Goal: Feedback & Contribution: Contribute content

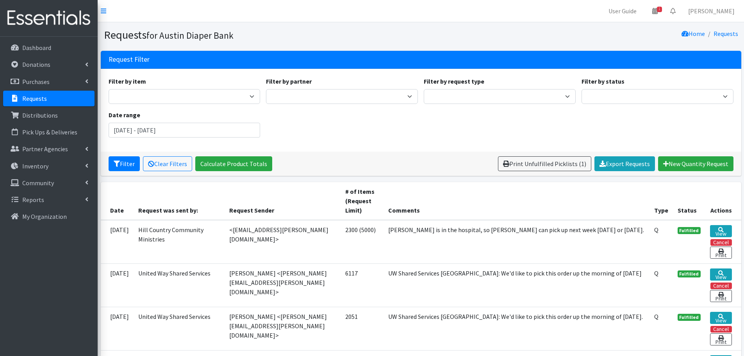
click at [27, 96] on p "Requests" at bounding box center [34, 99] width 25 height 8
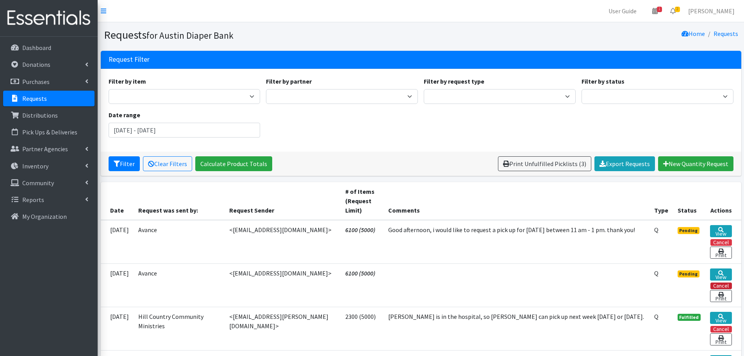
click at [722, 286] on button "Cancel" at bounding box center [721, 286] width 21 height 7
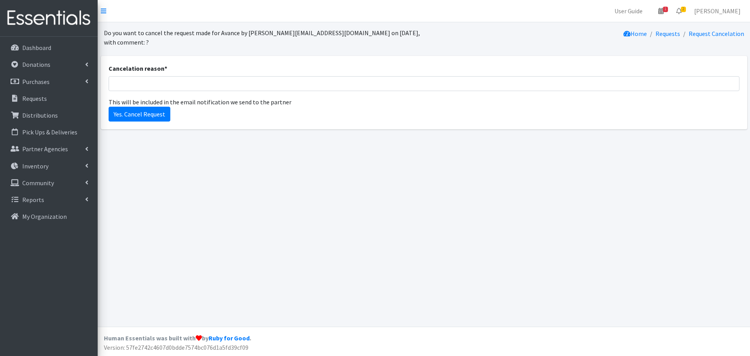
type input "duplicate"
click at [135, 107] on input "Yes. Cancel Request" at bounding box center [140, 114] width 62 height 15
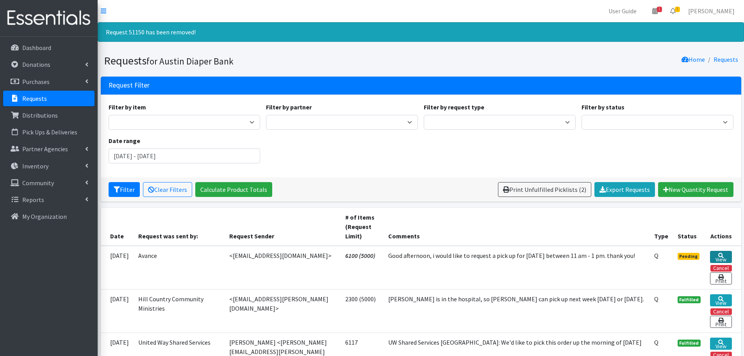
click at [722, 254] on icon at bounding box center [721, 255] width 5 height 5
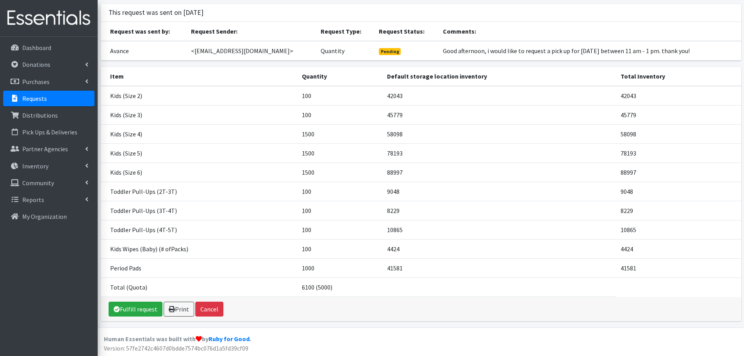
scroll to position [48, 0]
click at [129, 309] on link "Fulfill request" at bounding box center [136, 308] width 54 height 15
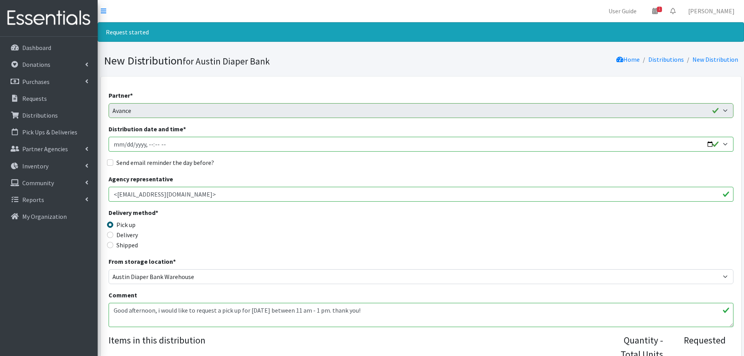
click at [710, 145] on input "Distribution date and time *" at bounding box center [421, 144] width 625 height 15
click at [152, 144] on input "Distribution date and time *" at bounding box center [421, 144] width 625 height 15
type input "2025-08-26T11:30"
click at [111, 162] on input "Send email reminder the day before?" at bounding box center [110, 162] width 6 height 6
checkbox input "true"
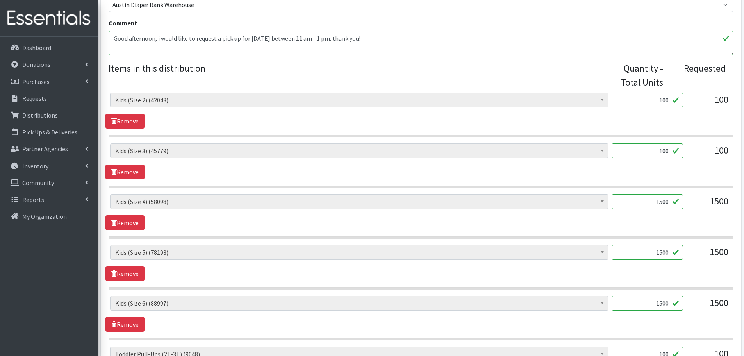
scroll to position [274, 0]
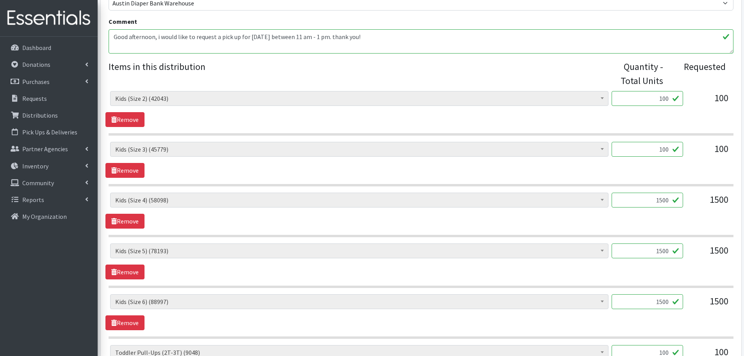
drag, startPoint x: 644, startPoint y: 198, endPoint x: 699, endPoint y: 204, distance: 55.4
click at [699, 204] on div "Baby Formula (186) Kids (Newborn) (11845) Kids (Preemie) (370) Kids (Size 1) (5…" at bounding box center [421, 203] width 622 height 21
type input "1000"
drag, startPoint x: 653, startPoint y: 250, endPoint x: 697, endPoint y: 252, distance: 44.2
click at [697, 252] on div "Baby Formula (186) Kids (Newborn) (11845) Kids (Preemie) (370) Kids (Size 1) (5…" at bounding box center [421, 253] width 622 height 21
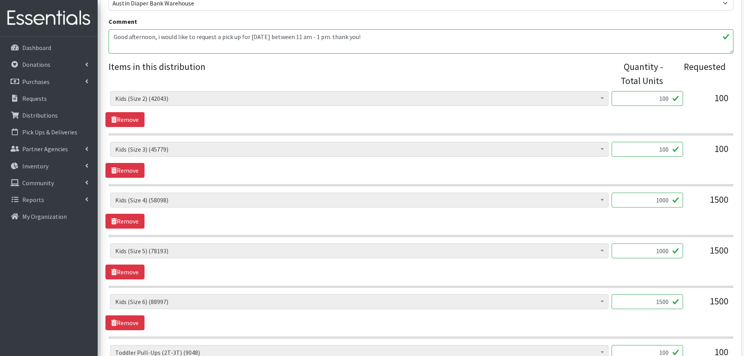
type input "1000"
drag, startPoint x: 651, startPoint y: 298, endPoint x: 722, endPoint y: 303, distance: 71.7
click at [722, 303] on div "Baby Formula (186) Kids (Newborn) (11845) Kids (Preemie) (370) Kids (Size 1) (5…" at bounding box center [421, 304] width 622 height 21
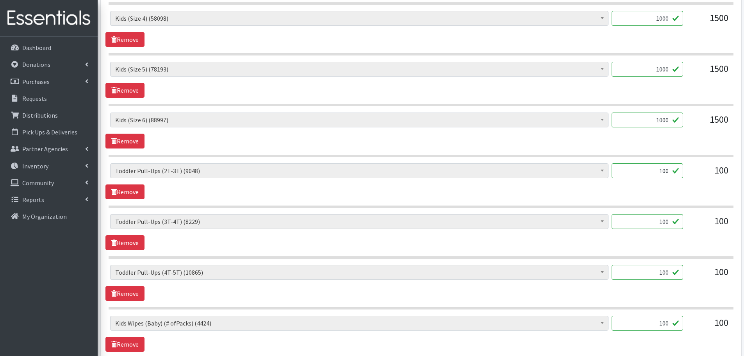
scroll to position [469, 0]
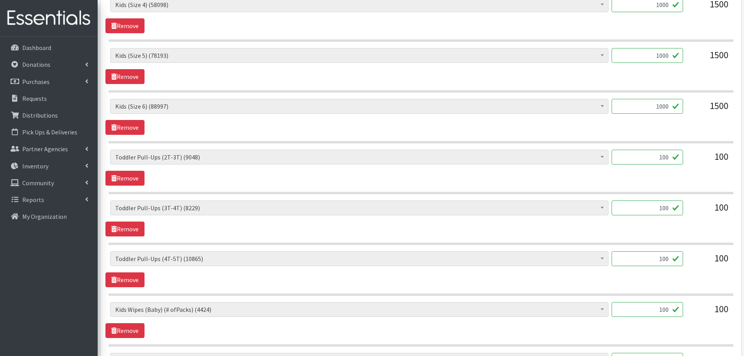
type input "1000"
drag, startPoint x: 656, startPoint y: 311, endPoint x: 685, endPoint y: 311, distance: 28.5
click at [685, 311] on div "Baby Formula (186) Kids (Newborn) (11845) Kids (Preemie) (370) Kids (Size 1) (5…" at bounding box center [421, 312] width 622 height 21
type input "64"
click at [686, 312] on div "Baby Formula (186) Kids (Newborn) (11845) Kids (Preemie) (370) Kids (Size 1) (5…" at bounding box center [421, 312] width 622 height 21
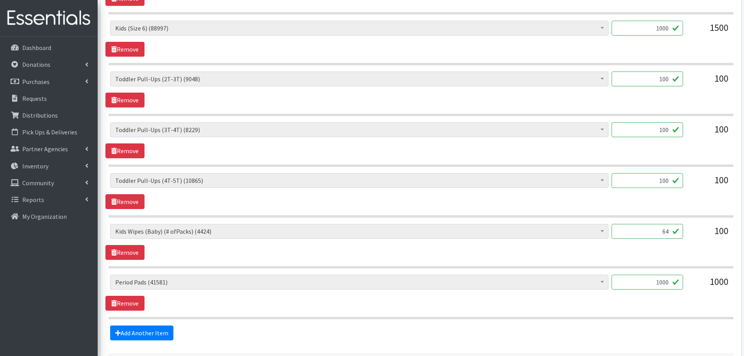
scroll to position [612, 0]
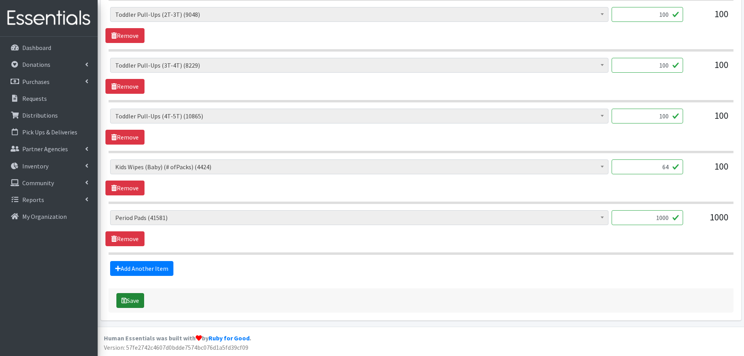
click at [132, 300] on button "Save" at bounding box center [130, 300] width 28 height 15
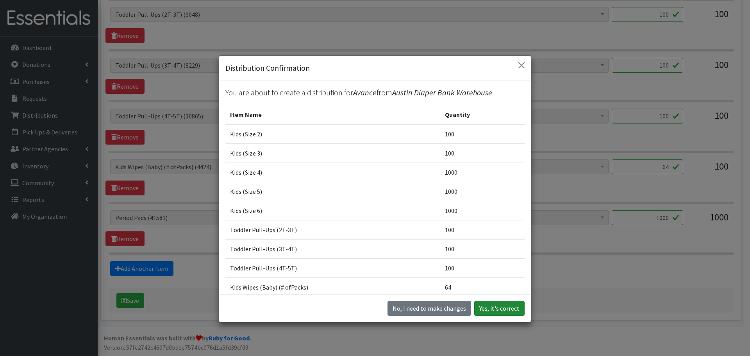
click at [510, 309] on button "Yes, it's correct" at bounding box center [499, 308] width 50 height 15
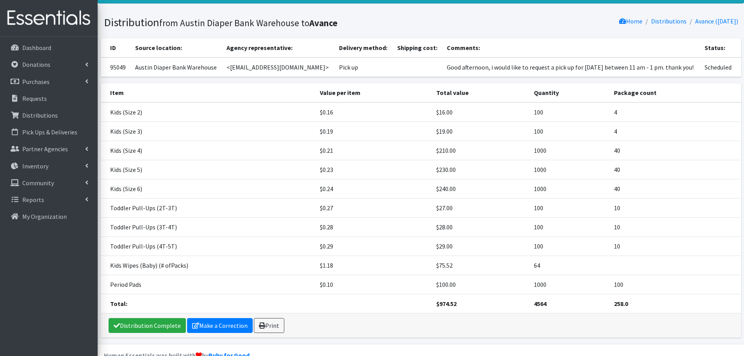
scroll to position [55, 0]
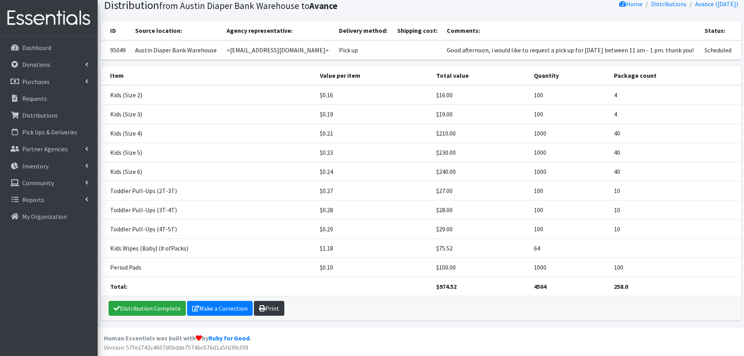
click at [263, 312] on link "Print" at bounding box center [269, 308] width 30 height 15
click at [40, 95] on p "Requests" at bounding box center [34, 99] width 25 height 8
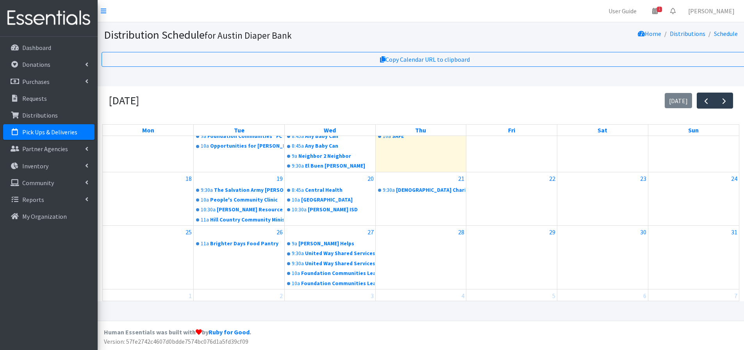
scroll to position [155, 0]
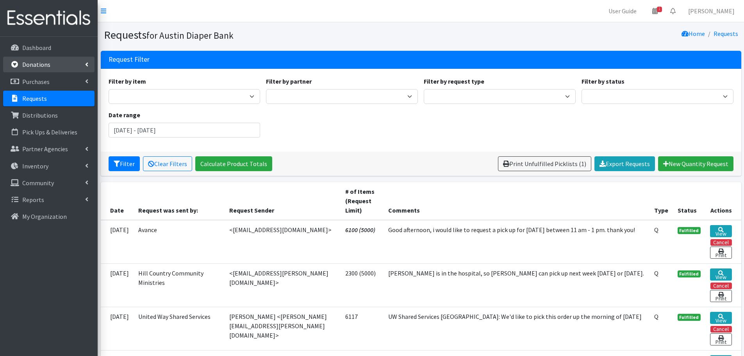
click at [38, 62] on p "Donations" at bounding box center [36, 65] width 28 height 8
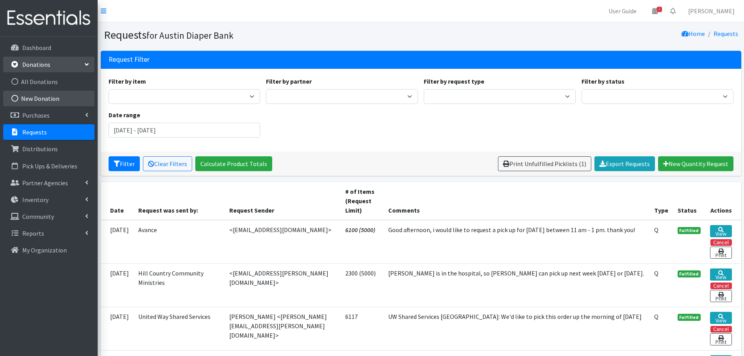
click at [35, 97] on link "New Donation" at bounding box center [48, 99] width 91 height 16
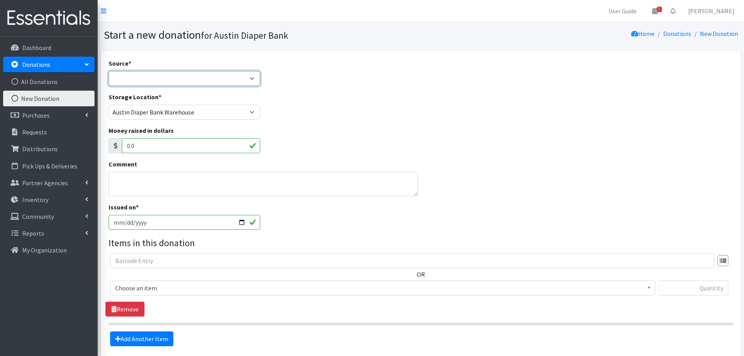
click at [119, 73] on select "Product Drive Manufacturer Donation Site Misc. Donation" at bounding box center [185, 78] width 152 height 15
select select "Product Drive"
click at [109, 71] on select "Product Drive Manufacturer Donation Site Misc. Donation" at bounding box center [185, 78] width 152 height 15
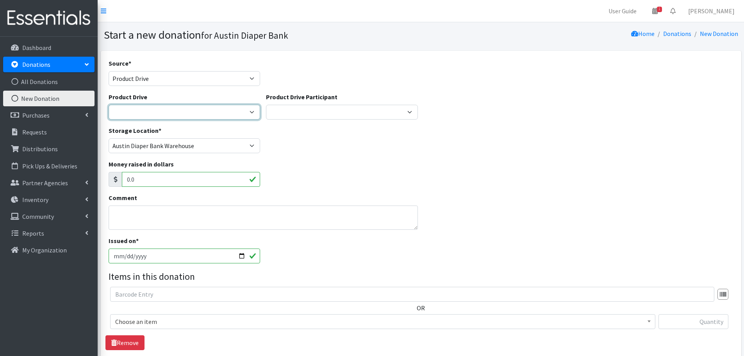
click at [131, 107] on select "1st Texas Rentals of Belton 3M Abacus Schools of Austin Abbicus Day School Abso…" at bounding box center [185, 112] width 152 height 15
select select "3495"
click at [109, 105] on select "1st Texas Rentals of Belton 3M Abacus Schools of Austin Abbicus Day School Abso…" at bounding box center [185, 112] width 152 height 15
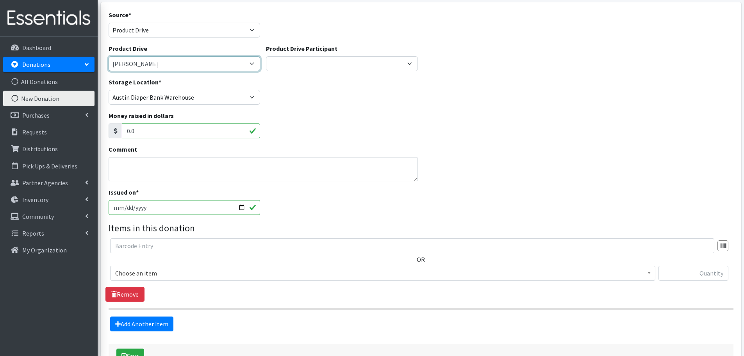
scroll to position [104, 0]
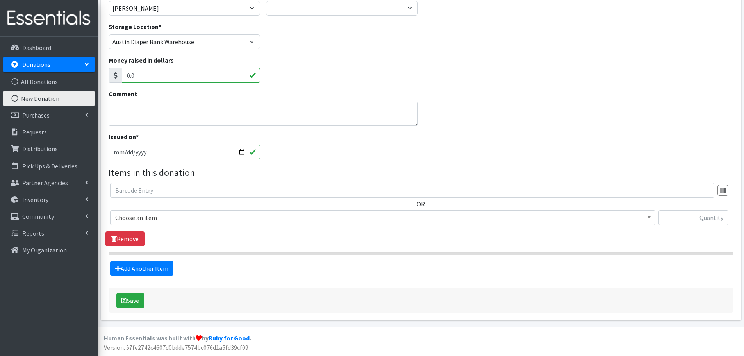
click at [139, 214] on span "Choose an item" at bounding box center [382, 217] width 535 height 11
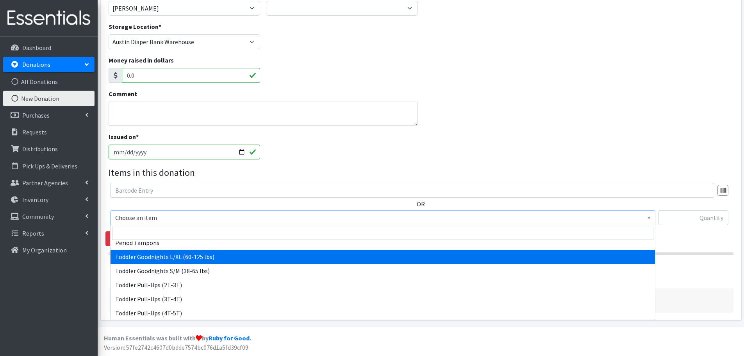
scroll to position [222, 0]
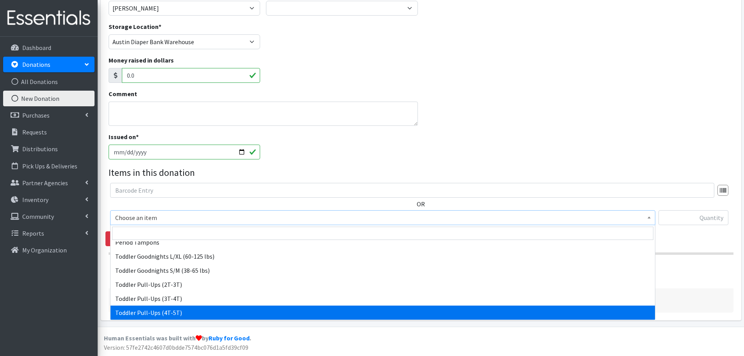
select select "446"
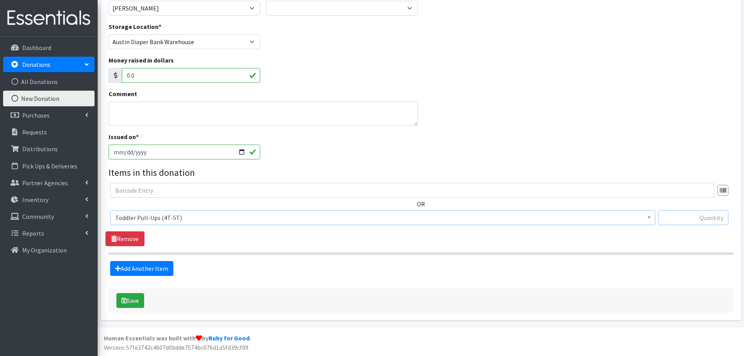
click at [706, 215] on input "text" at bounding box center [694, 217] width 70 height 15
type input "23"
click at [138, 300] on button "Save" at bounding box center [130, 300] width 28 height 15
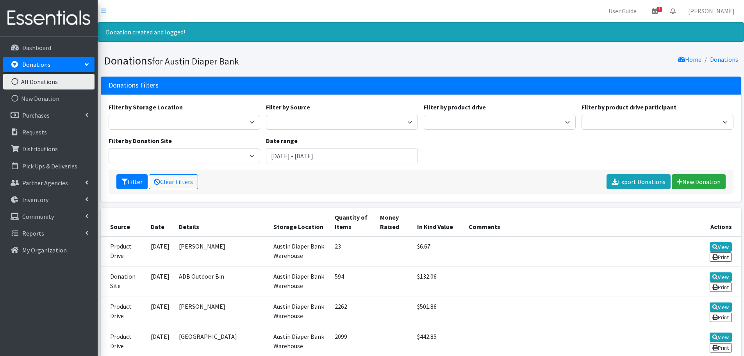
click at [43, 68] on p "Donations" at bounding box center [36, 65] width 28 height 8
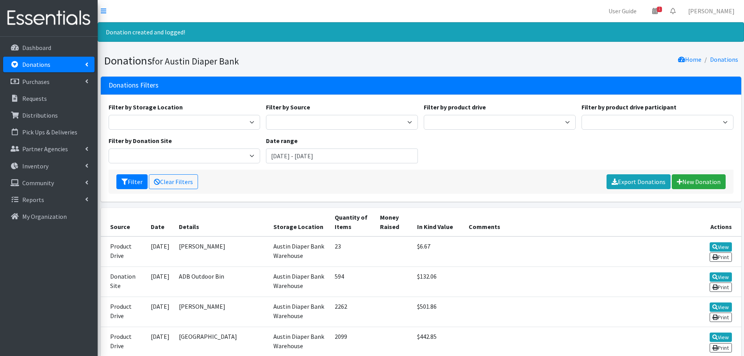
click at [52, 68] on link "Donations" at bounding box center [48, 65] width 91 height 16
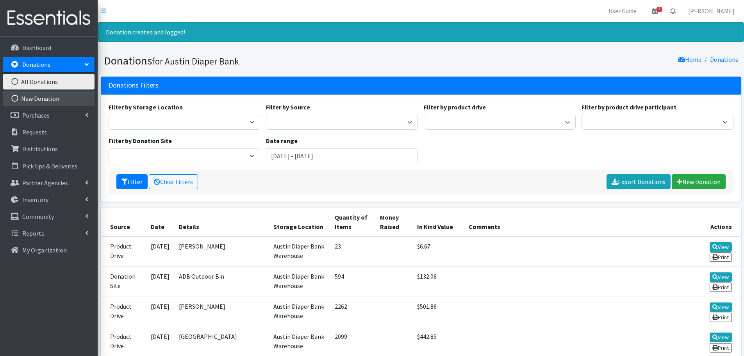
click at [36, 95] on link "New Donation" at bounding box center [48, 99] width 91 height 16
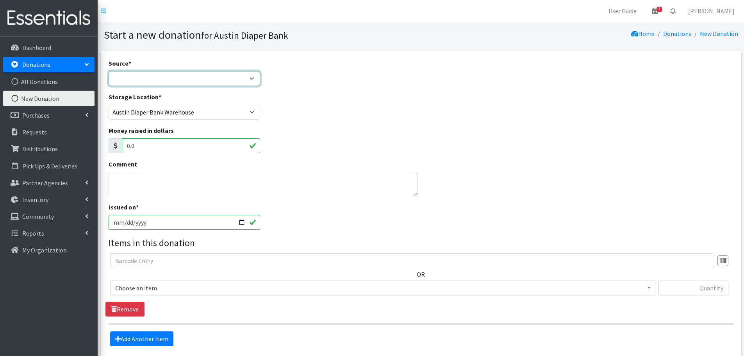
click at [183, 82] on select "Product Drive Manufacturer Donation Site Misc. Donation" at bounding box center [185, 78] width 152 height 15
select select "Product Drive"
click at [109, 71] on select "Product Drive Manufacturer Donation Site Misc. Donation" at bounding box center [185, 78] width 152 height 15
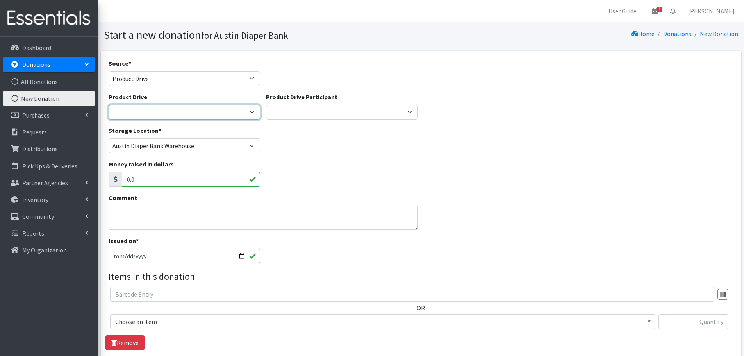
click at [132, 106] on select "1st Texas Rentals of Belton 3M Abacus Schools of Austin Abbicus Day School Abso…" at bounding box center [185, 112] width 152 height 15
select select
click at [109, 105] on select "1st Texas Rentals of Belton 3M Abacus Schools of Austin Abbicus Day School Abso…" at bounding box center [185, 112] width 152 height 15
click at [181, 111] on select "1st Texas Rentals of Belton 3M Abacus Schools of Austin Abbicus Day School Abso…" at bounding box center [185, 112] width 152 height 15
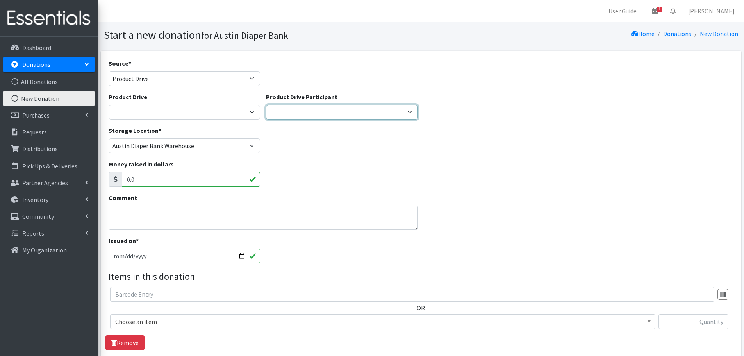
click at [293, 109] on select "YMCA The Martin House Daycare Girl Scout Troop 1049/Jollyville Elementary VRBO …" at bounding box center [342, 112] width 152 height 15
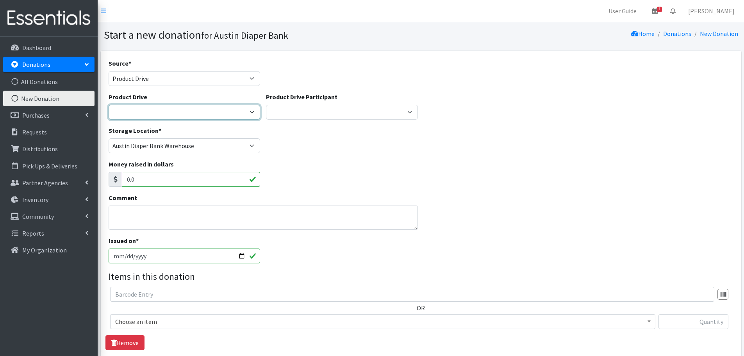
click at [177, 112] on select "1st [US_STATE] Rentals of [PERSON_NAME] 3M Abacus Schools of [GEOGRAPHIC_DATA] …" at bounding box center [185, 112] width 152 height 15
click at [109, 105] on select "1st Texas Rentals of Belton 3M Abacus Schools of Austin Abbicus Day School Abso…" at bounding box center [185, 112] width 152 height 15
click at [418, 171] on div "Money raised in dollars 0.0" at bounding box center [421, 176] width 631 height 34
click at [191, 111] on select "1st Texas Rentals of Belton 3M Abacus Schools of Austin Abbicus Day School Abso…" at bounding box center [185, 112] width 152 height 15
click at [109, 105] on select "1st Texas Rentals of Belton 3M Abacus Schools of Austin Abbicus Day School Abso…" at bounding box center [185, 112] width 152 height 15
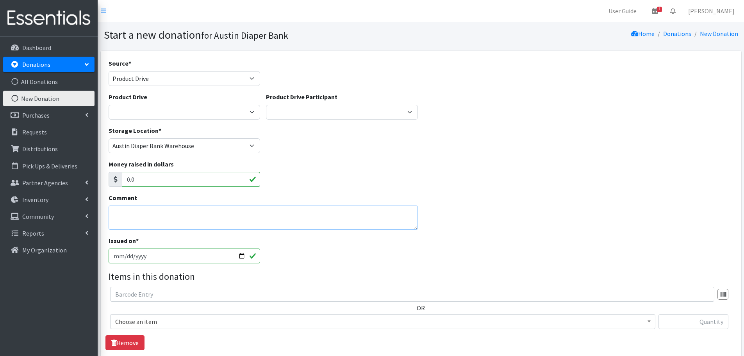
click at [127, 209] on textarea "Comment" at bounding box center [264, 218] width 310 height 24
click at [297, 106] on select "YMCA The Martin House Daycare Girl Scout Troop 1049/Jollyville Elementary VRBO …" at bounding box center [342, 112] width 152 height 15
select select
click at [266, 105] on select "YMCA The Martin House Daycare Girl Scout Troop 1049/Jollyville Elementary VRBO …" at bounding box center [342, 112] width 152 height 15
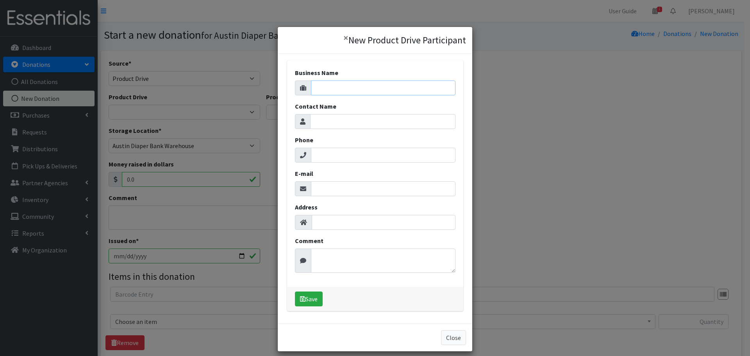
click at [336, 86] on input "Business Name" at bounding box center [383, 87] width 145 height 15
type input "[PERSON_NAME]"
click at [330, 121] on input "Contact Name" at bounding box center [382, 121] width 145 height 15
type input "Shannon Campbell"
click at [328, 159] on input "Phone" at bounding box center [383, 155] width 145 height 15
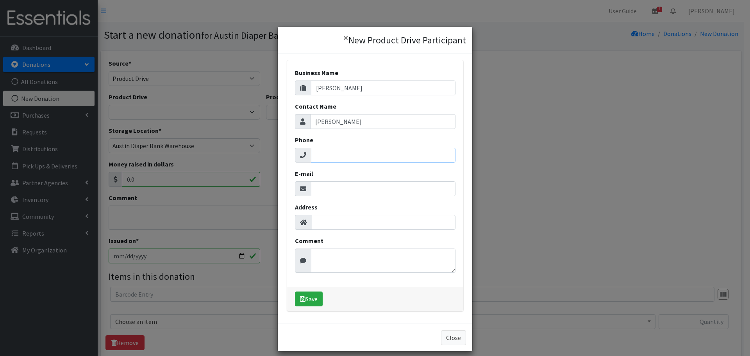
click at [328, 159] on input "Phone" at bounding box center [383, 155] width 145 height 15
click at [324, 189] on input "E-mail" at bounding box center [383, 188] width 145 height 15
paste input ""Shannon.Campbell@cushwake.com" <Shannon.Campbell@cushwake.com>"
drag, startPoint x: 351, startPoint y: 191, endPoint x: 291, endPoint y: 190, distance: 59.8
click at [291, 190] on div "Business Name Pearson Contact Name Shannon Campbell Phone E-mail "Shannon.Campb…" at bounding box center [375, 173] width 176 height 227
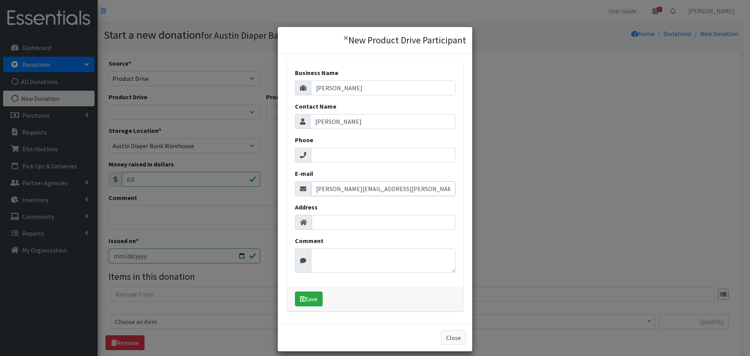
click at [412, 190] on input "Shannon.Campbell@cushwake.com>" at bounding box center [383, 188] width 145 height 15
type input "Shannon.Campbell@cushwake.com"
click at [307, 299] on button "Save" at bounding box center [309, 298] width 28 height 15
select select "1679"
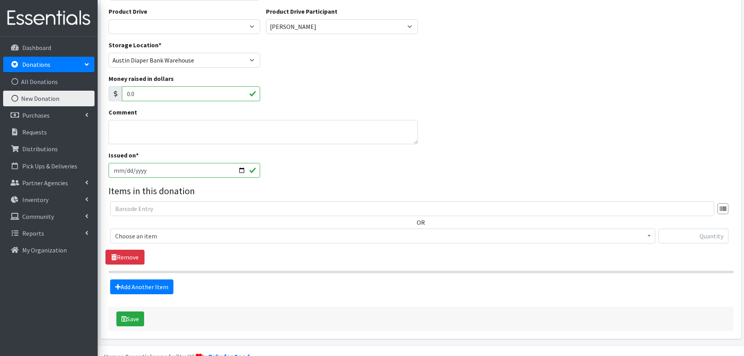
scroll to position [104, 0]
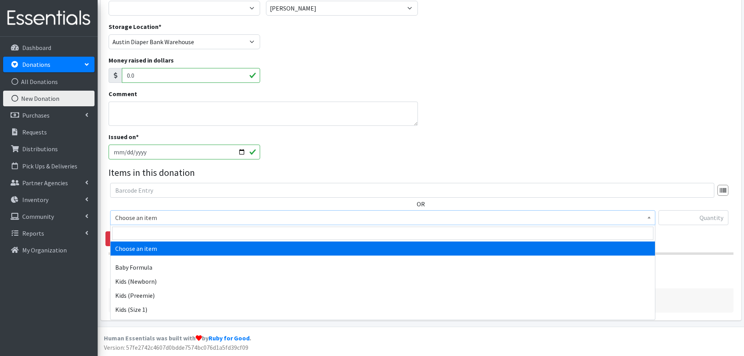
click at [134, 216] on span "Choose an item" at bounding box center [382, 217] width 535 height 11
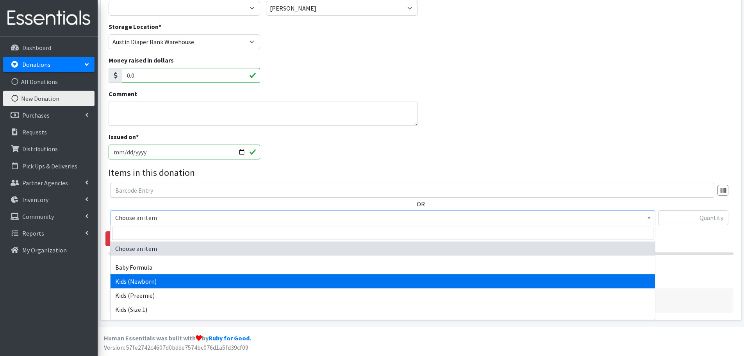
scroll to position [78, 0]
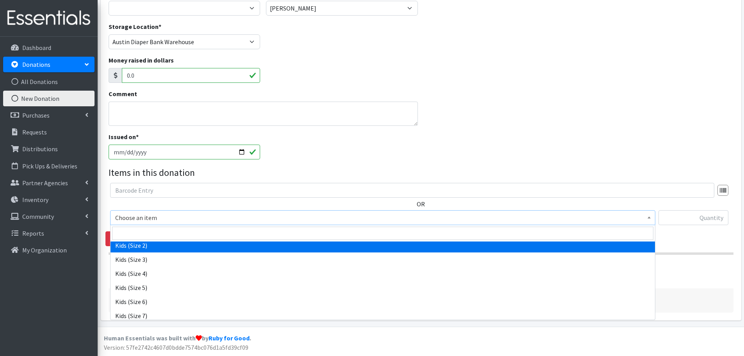
select select "440"
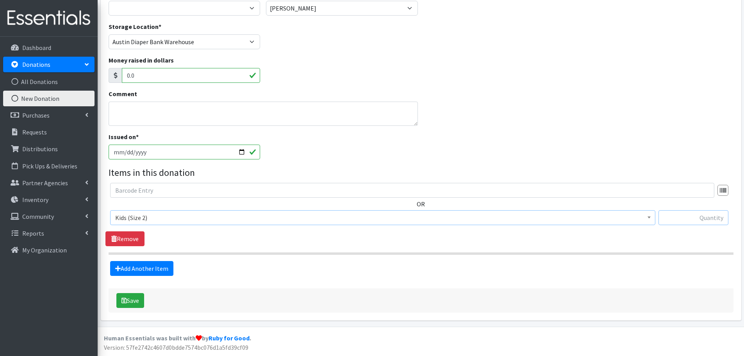
click at [706, 222] on input "text" at bounding box center [694, 217] width 70 height 15
type input "148"
click at [152, 270] on link "Add Another Item" at bounding box center [141, 268] width 63 height 15
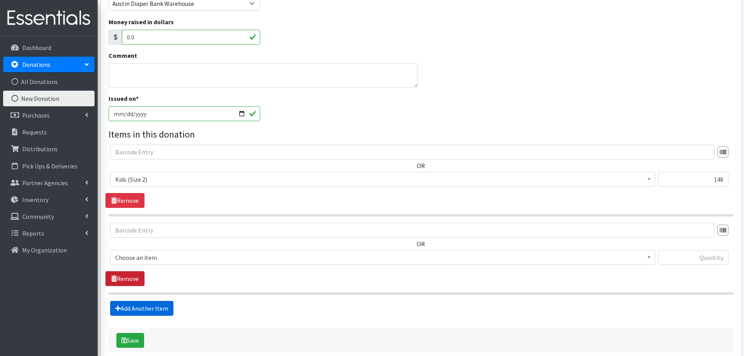
scroll to position [182, 0]
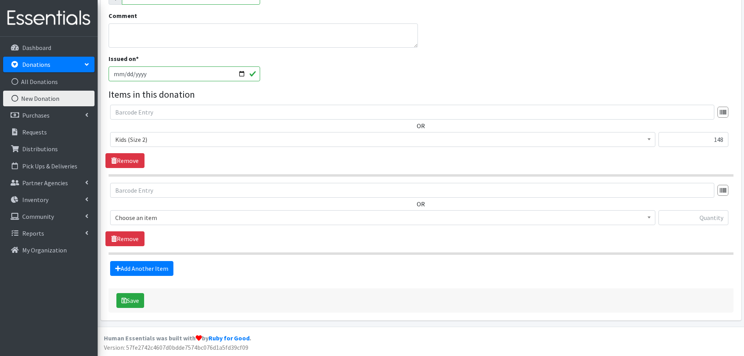
click at [144, 217] on span "Choose an item" at bounding box center [382, 217] width 535 height 11
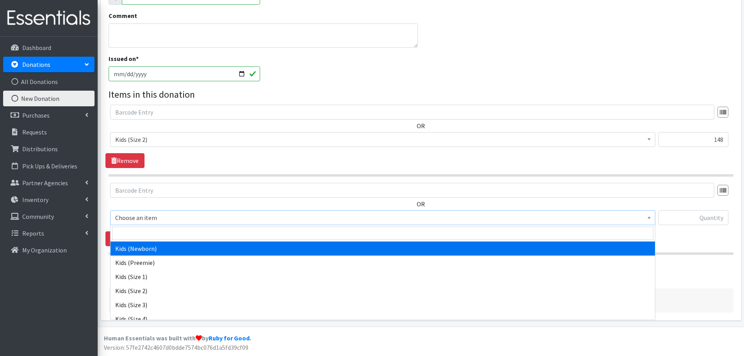
scroll to position [78, 0]
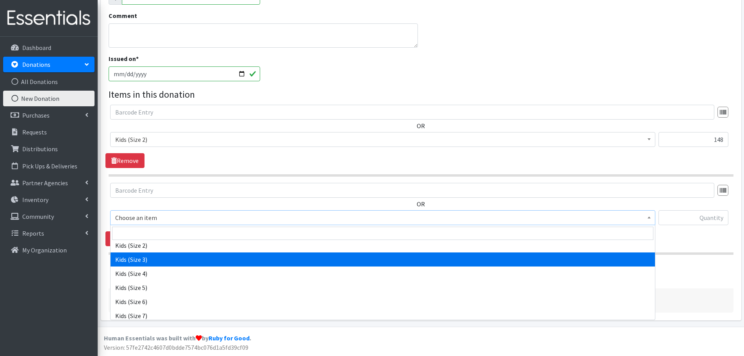
select select "442"
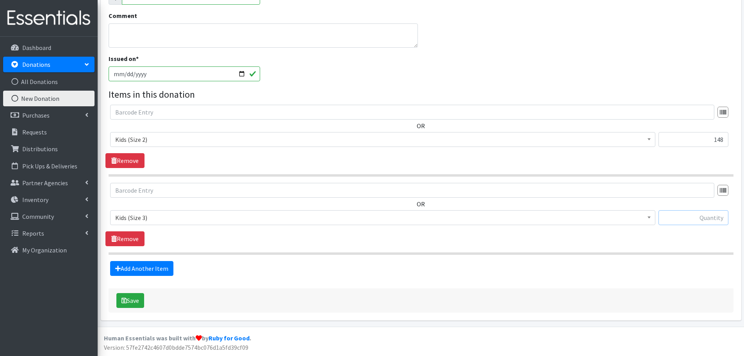
click at [695, 213] on input "text" at bounding box center [694, 217] width 70 height 15
type input "204"
click at [145, 267] on link "Add Another Item" at bounding box center [141, 268] width 63 height 15
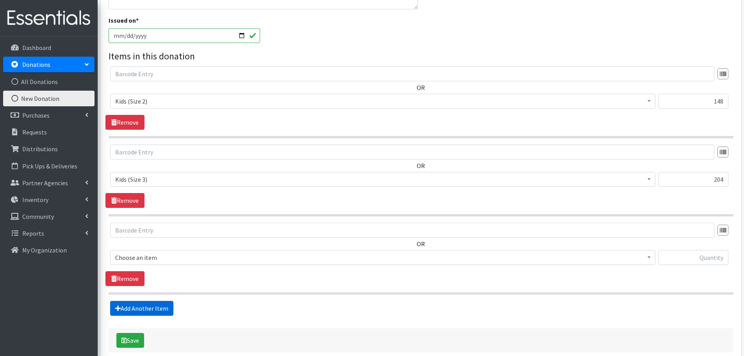
scroll to position [260, 0]
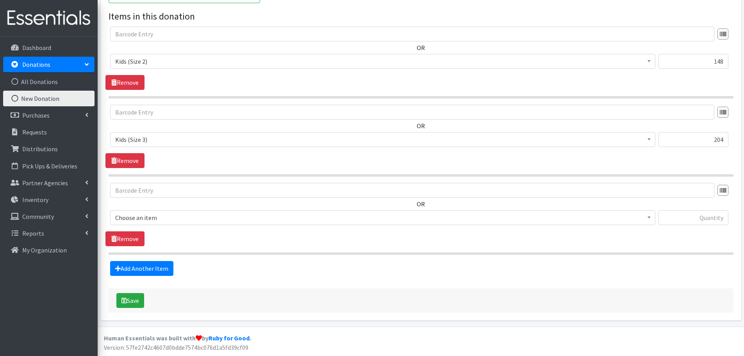
click at [150, 217] on span "Choose an item" at bounding box center [382, 217] width 535 height 11
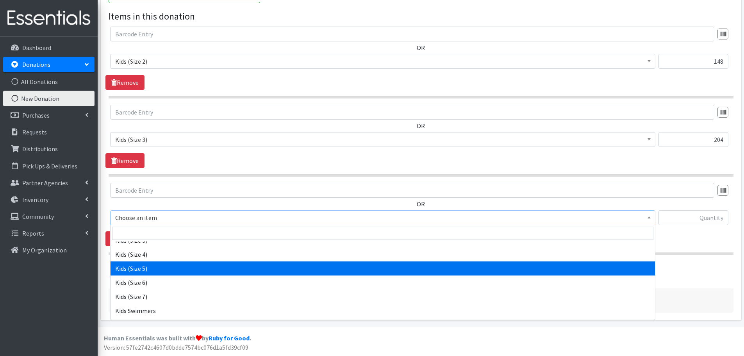
scroll to position [78, 0]
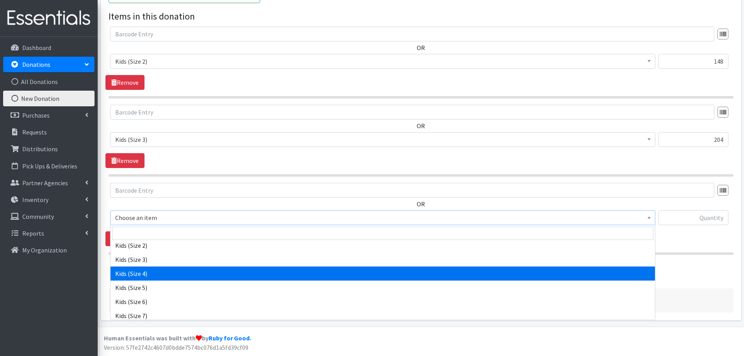
select select "459"
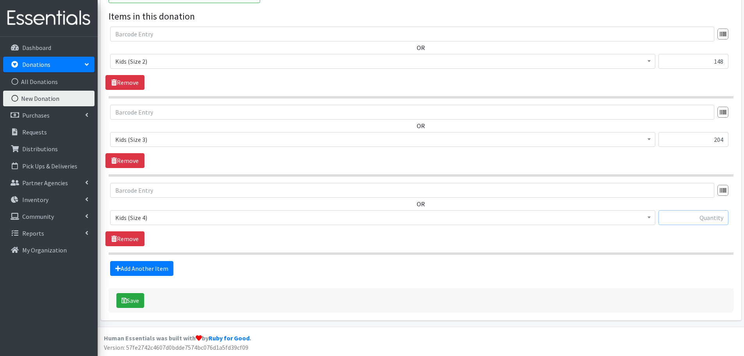
click at [683, 216] on input "text" at bounding box center [694, 217] width 70 height 15
type input "116"
click at [123, 266] on link "Add Another Item" at bounding box center [141, 268] width 63 height 15
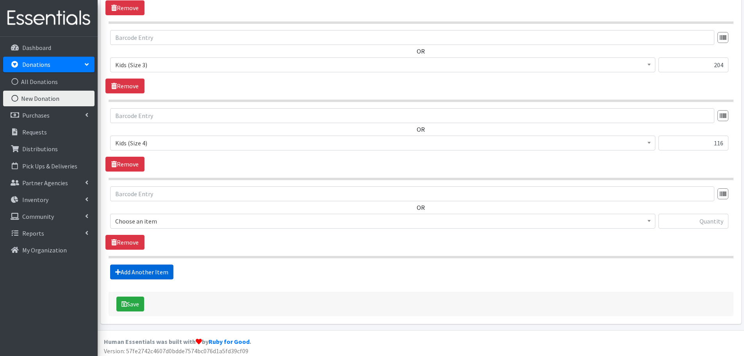
scroll to position [338, 0]
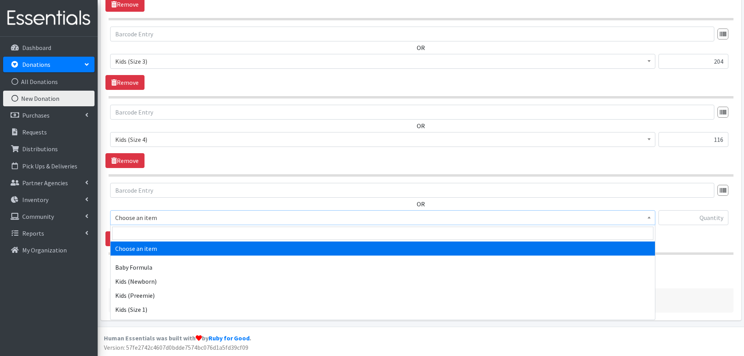
click at [135, 216] on span "Choose an item" at bounding box center [382, 217] width 535 height 11
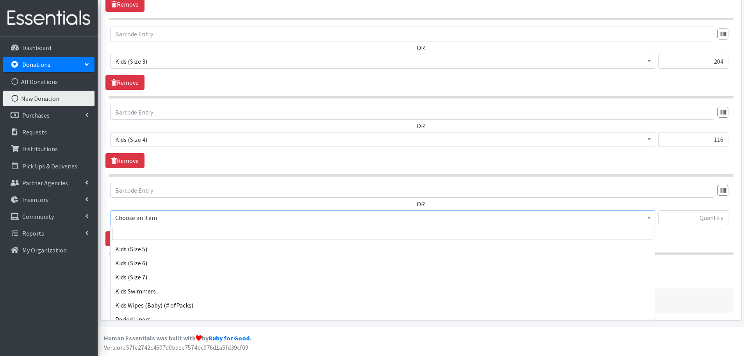
scroll to position [117, 0]
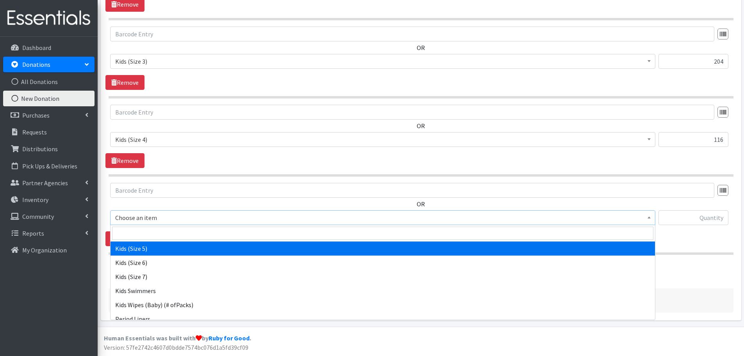
select select "460"
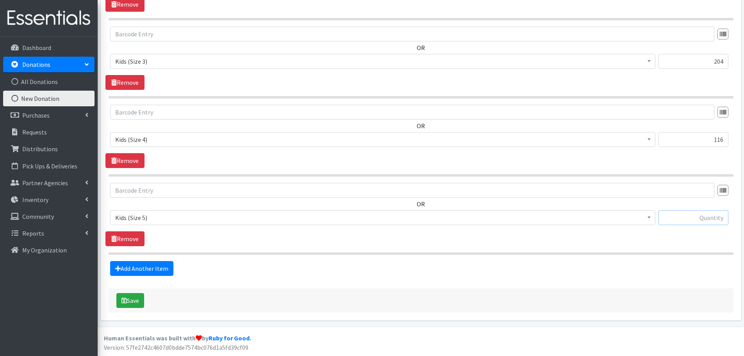
click at [704, 222] on input "text" at bounding box center [694, 217] width 70 height 15
type input "100"
click at [142, 265] on link "Add Another Item" at bounding box center [141, 268] width 63 height 15
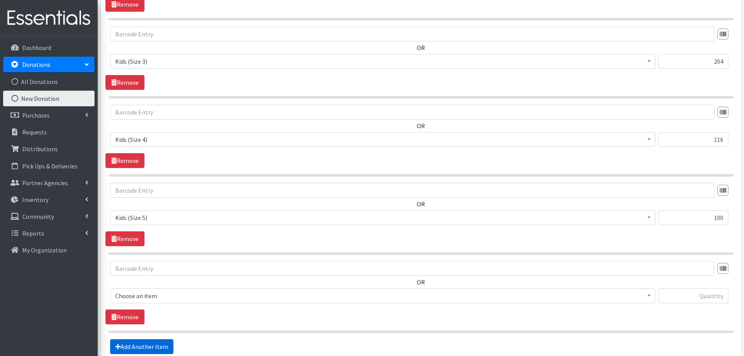
scroll to position [417, 0]
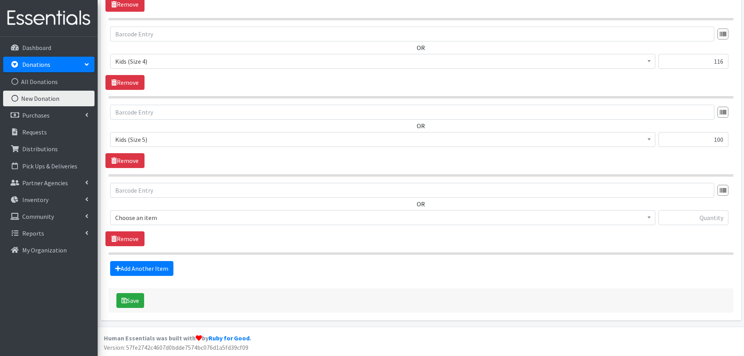
click at [147, 222] on span "Choose an item" at bounding box center [382, 217] width 535 height 11
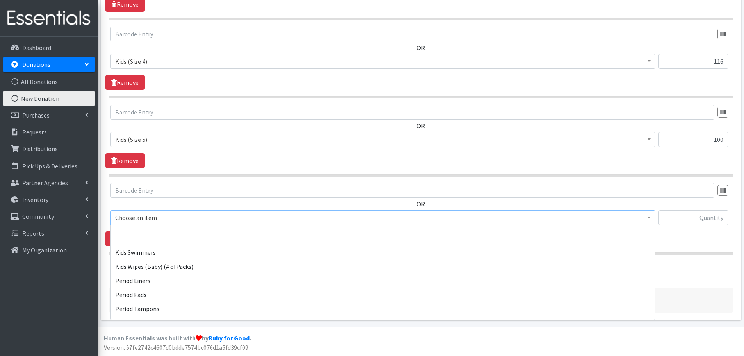
scroll to position [156, 0]
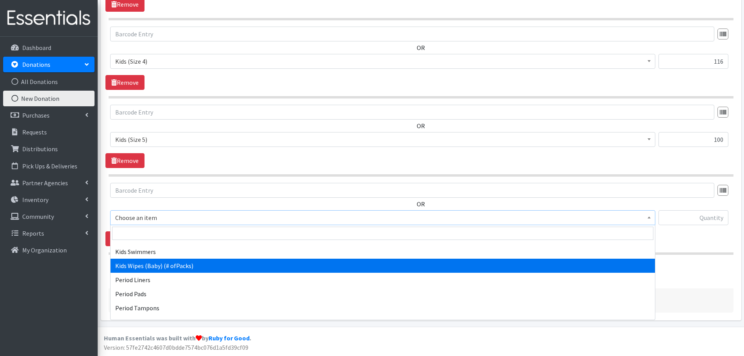
select select "434"
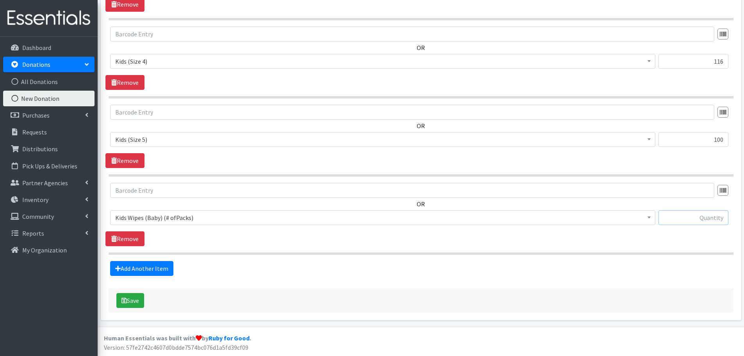
click at [672, 223] on input "text" at bounding box center [694, 217] width 70 height 15
type input "30"
click at [147, 270] on link "Add Another Item" at bounding box center [141, 268] width 63 height 15
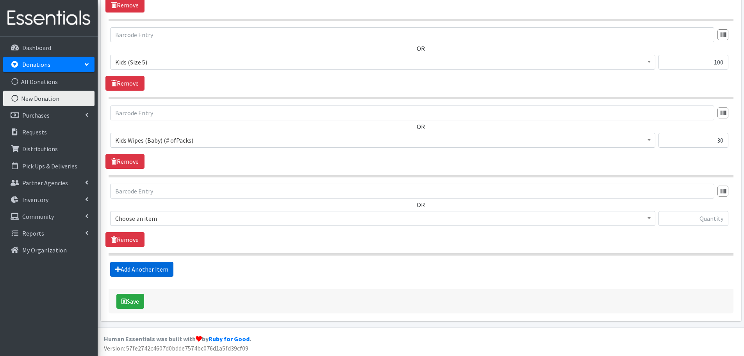
scroll to position [495, 0]
click at [129, 217] on span "Choose an item" at bounding box center [382, 217] width 535 height 11
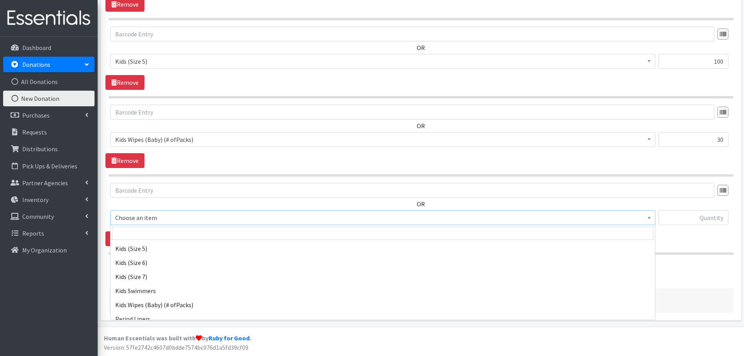
scroll to position [156, 0]
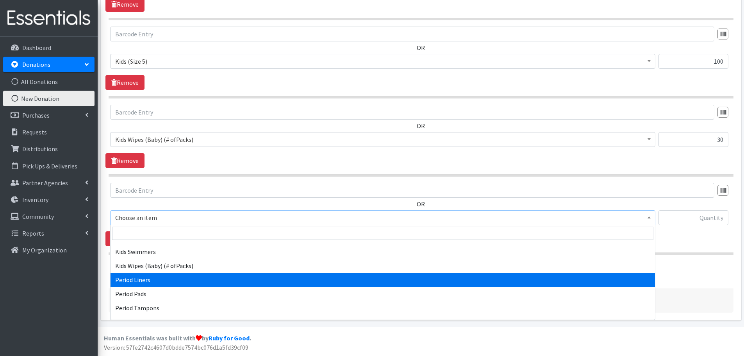
select select "1535"
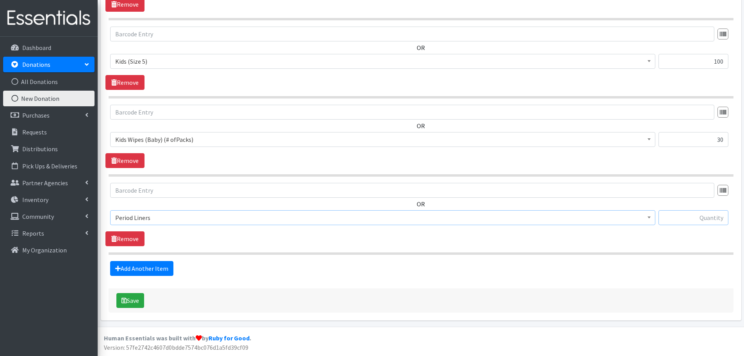
click at [712, 214] on input "text" at bounding box center [694, 217] width 70 height 15
type input "34"
click at [162, 268] on link "Add Another Item" at bounding box center [141, 268] width 63 height 15
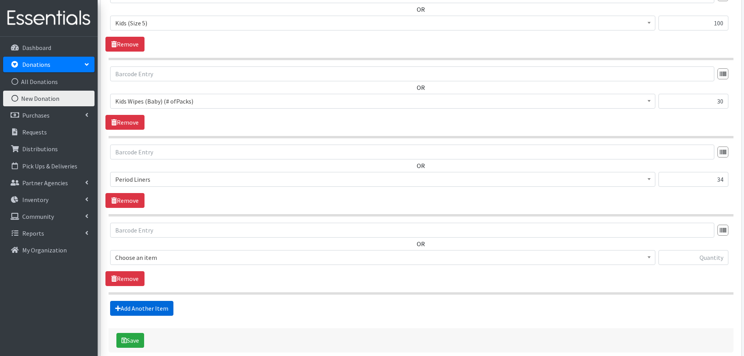
scroll to position [573, 0]
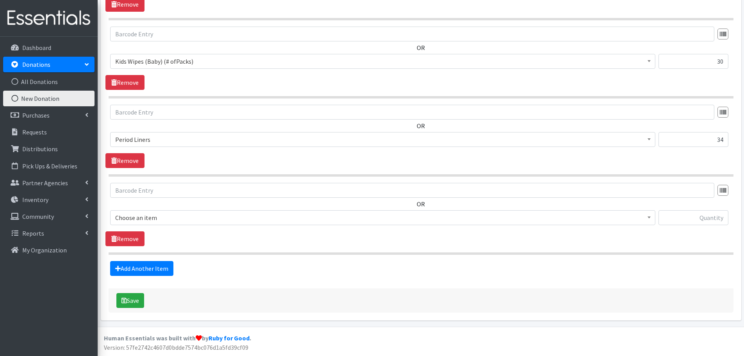
click at [132, 217] on span "Choose an item" at bounding box center [382, 217] width 535 height 11
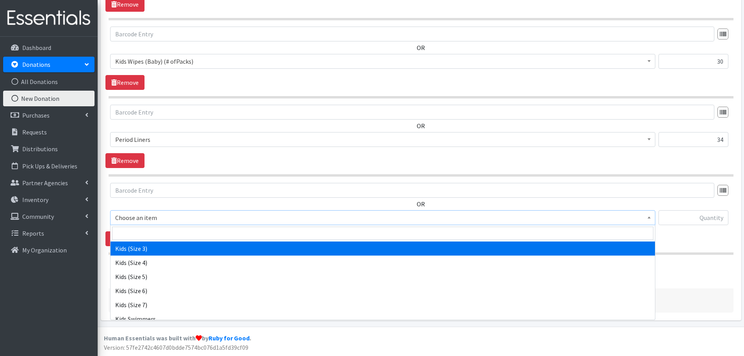
scroll to position [156, 0]
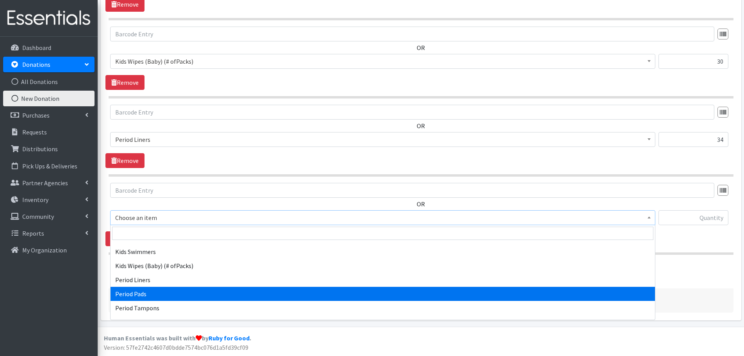
select select "1534"
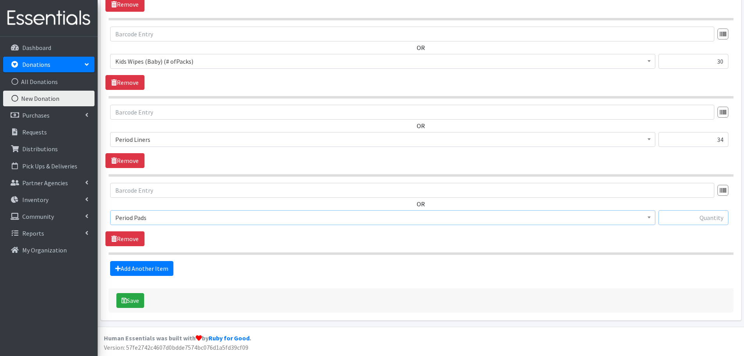
click at [677, 215] on input "text" at bounding box center [694, 217] width 70 height 15
type input "228"
click at [152, 265] on link "Add Another Item" at bounding box center [141, 268] width 63 height 15
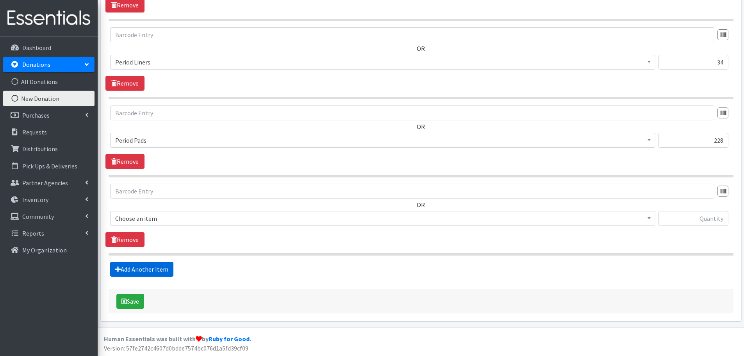
scroll to position [651, 0]
click at [145, 224] on span "Choose an item" at bounding box center [382, 217] width 545 height 15
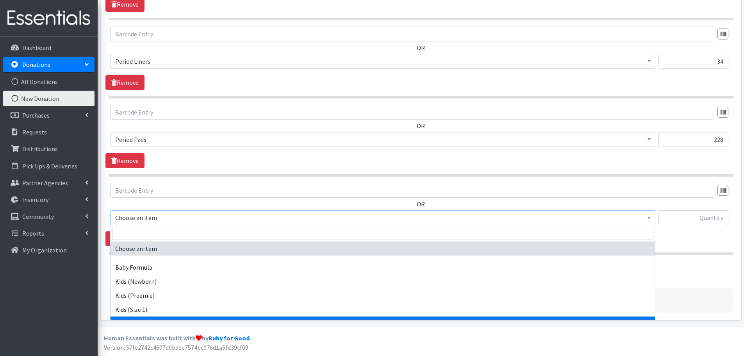
scroll to position [222, 0]
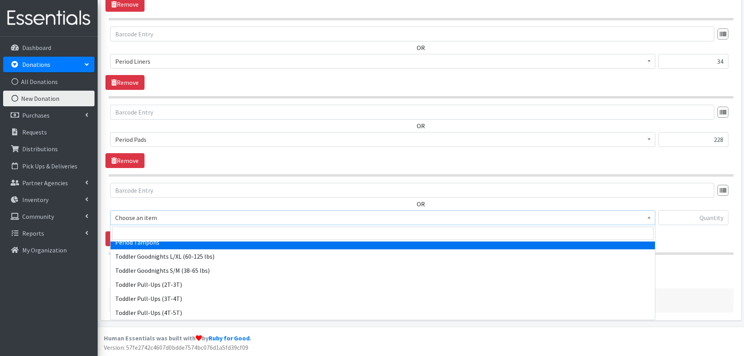
select select "1536"
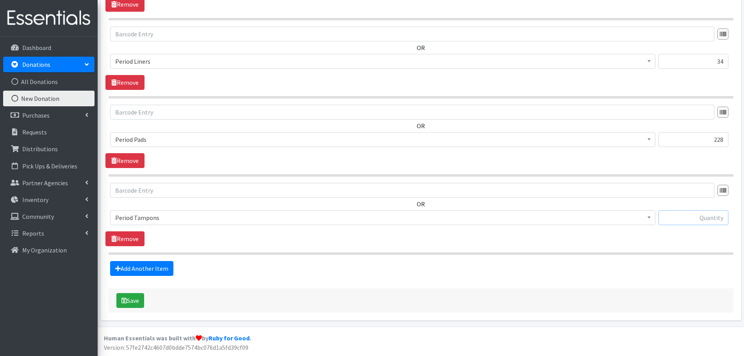
click at [696, 214] on input "text" at bounding box center [694, 217] width 70 height 15
type input "36"
click at [133, 304] on button "Save" at bounding box center [130, 300] width 28 height 15
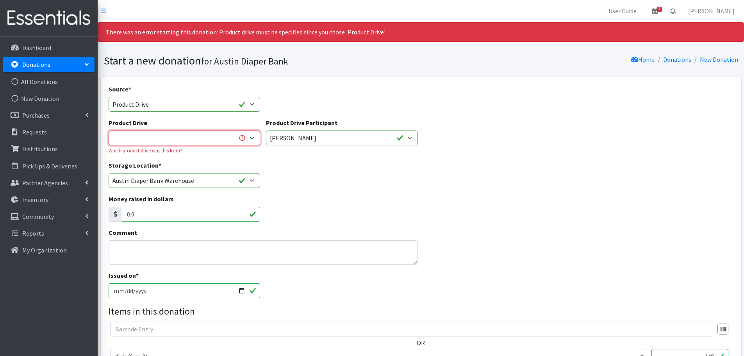
click at [133, 133] on select "1st Texas Rentals of Belton 3M Abacus Schools of Austin Abbicus Day School Abso…" at bounding box center [185, 138] width 152 height 15
select select
click at [109, 131] on select "1st Texas Rentals of Belton 3M Abacus Schools of Austin Abbicus Day School Abso…" at bounding box center [185, 138] width 152 height 15
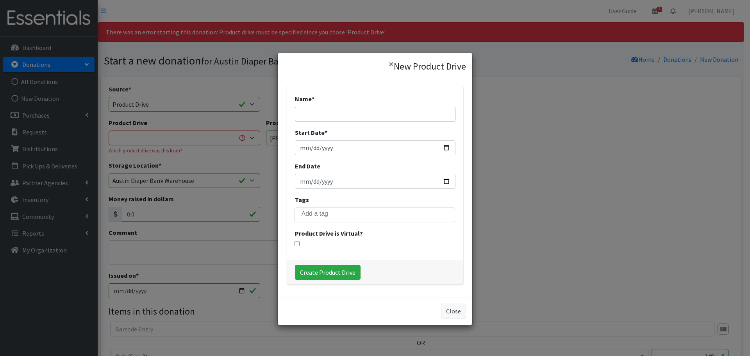
click at [324, 112] on input "Name *" at bounding box center [375, 114] width 161 height 15
type input "Pearson"
click at [445, 147] on input "Start Date *" at bounding box center [375, 147] width 161 height 15
type input "2025-08-01"
click at [442, 181] on input "End Date" at bounding box center [375, 181] width 161 height 15
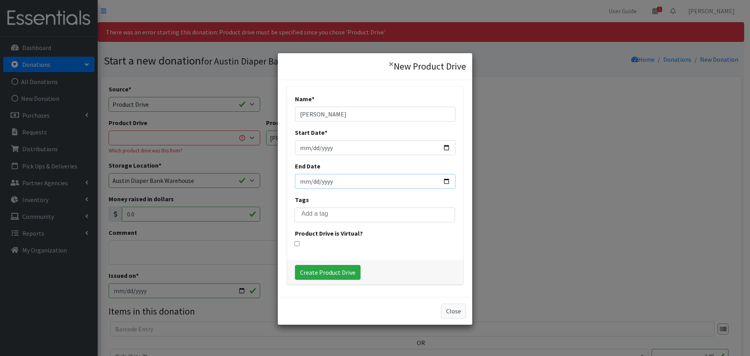
type input "[DATE]"
click at [324, 273] on input "Create Product Drive" at bounding box center [328, 272] width 66 height 15
select select "3500"
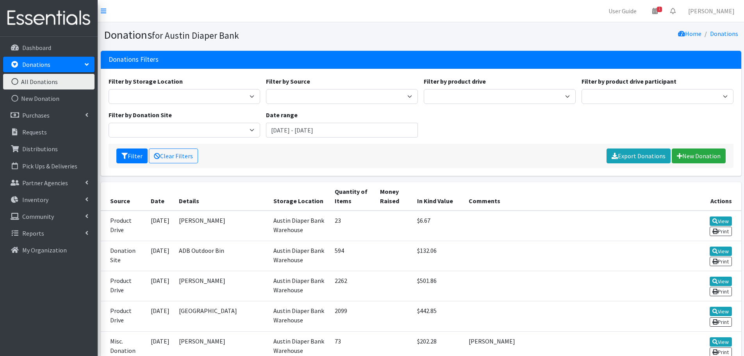
click at [41, 81] on link "All Donations" at bounding box center [48, 82] width 91 height 16
click at [21, 82] on link "All Donations" at bounding box center [48, 82] width 91 height 16
click at [27, 102] on link "New Donation" at bounding box center [48, 99] width 91 height 16
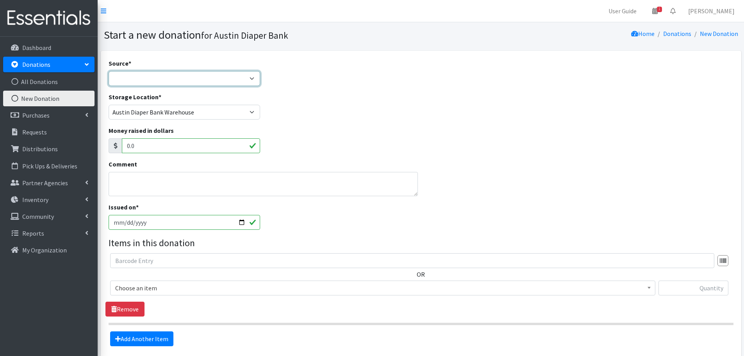
click at [135, 77] on select "Product Drive Manufacturer Donation Site Misc. Donation" at bounding box center [185, 78] width 152 height 15
select select "Product Drive"
click at [109, 71] on select "Product Drive Manufacturer Donation Site Misc. Donation" at bounding box center [185, 78] width 152 height 15
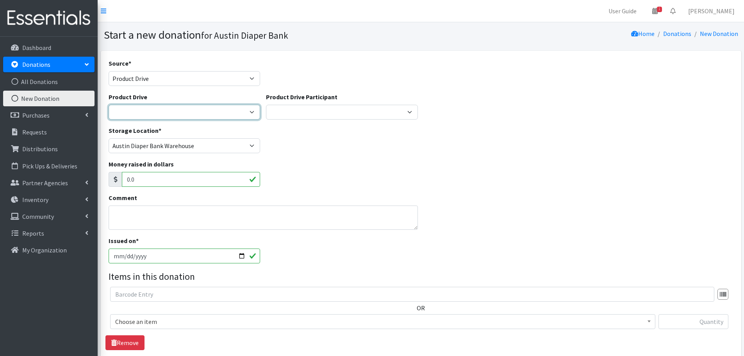
click at [134, 108] on select "1st Texas Rentals of Belton 3M Abacus Schools of Austin Abbicus Day School Abso…" at bounding box center [185, 112] width 152 height 15
select select
click at [109, 105] on select "1st Texas Rentals of Belton 3M Abacus Schools of Austin Abbicus Day School Abso…" at bounding box center [185, 112] width 152 height 15
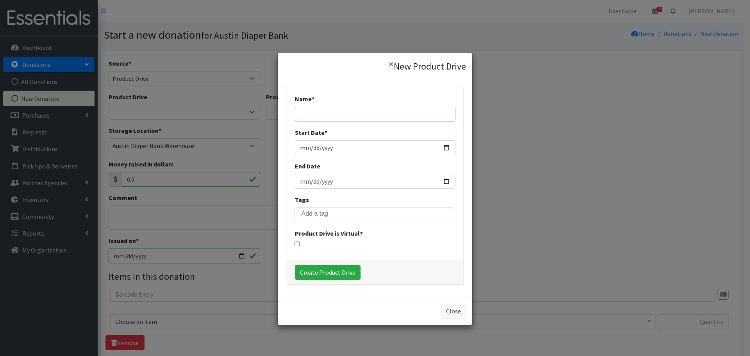
click at [311, 109] on input "Name *" at bounding box center [375, 114] width 161 height 15
type input "[PERSON_NAME]"
click at [443, 149] on input "Start Date *" at bounding box center [375, 147] width 161 height 15
type input "2025-08-01"
click at [443, 183] on input "End Date" at bounding box center [375, 181] width 161 height 15
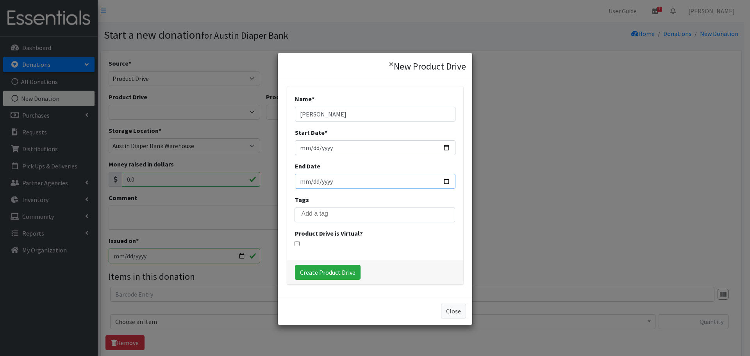
type input "[DATE]"
click at [322, 274] on input "Create Product Drive" at bounding box center [328, 272] width 66 height 15
select select "3501"
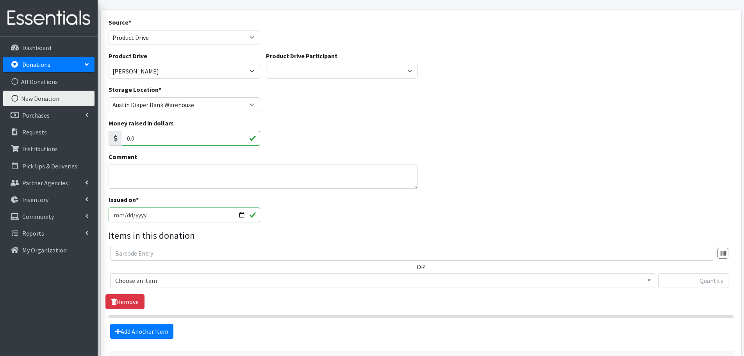
scroll to position [104, 0]
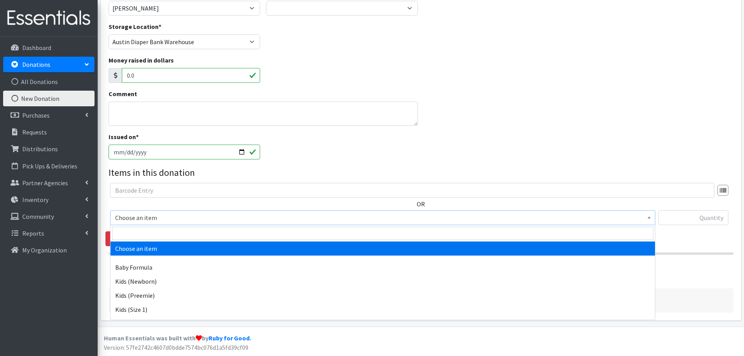
click at [158, 222] on span "Choose an item" at bounding box center [382, 217] width 535 height 11
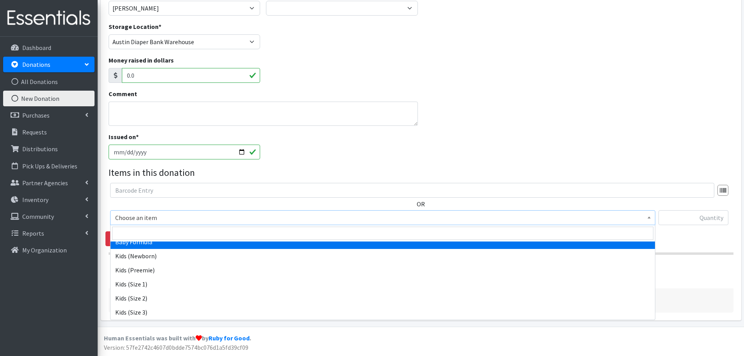
scroll to position [39, 0]
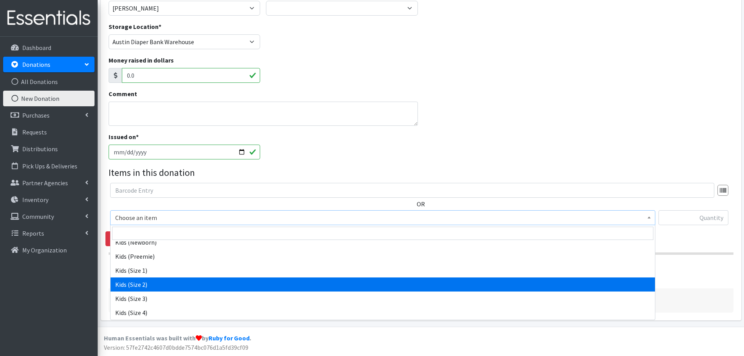
select select "440"
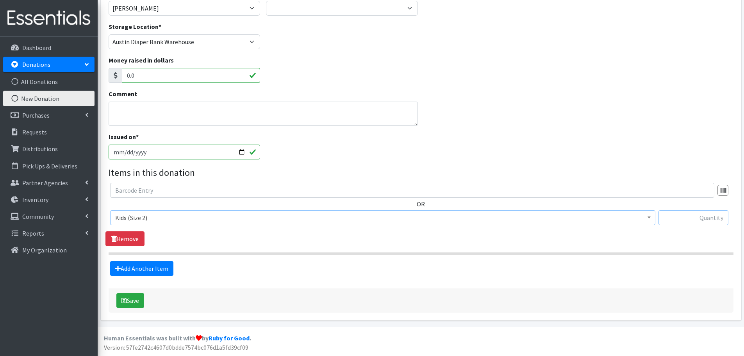
click at [698, 219] on input "text" at bounding box center [694, 217] width 70 height 15
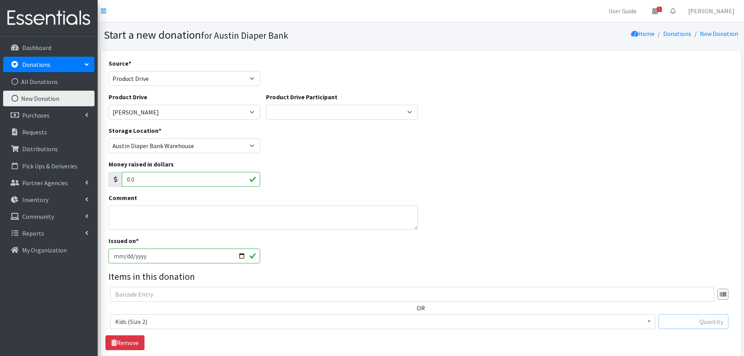
scroll to position [104, 0]
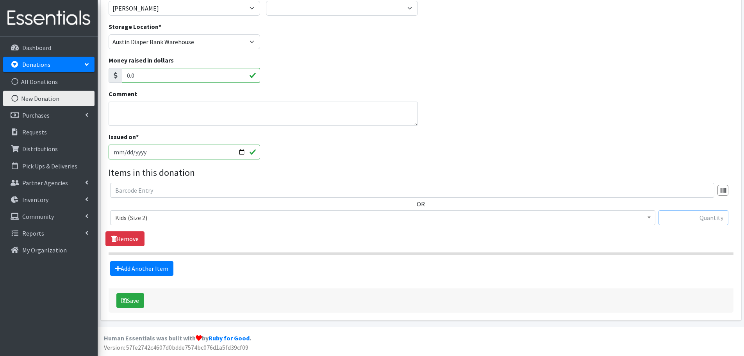
click at [715, 218] on input "text" at bounding box center [694, 217] width 70 height 15
type input "148"
click at [121, 274] on link "Add Another Item" at bounding box center [141, 268] width 63 height 15
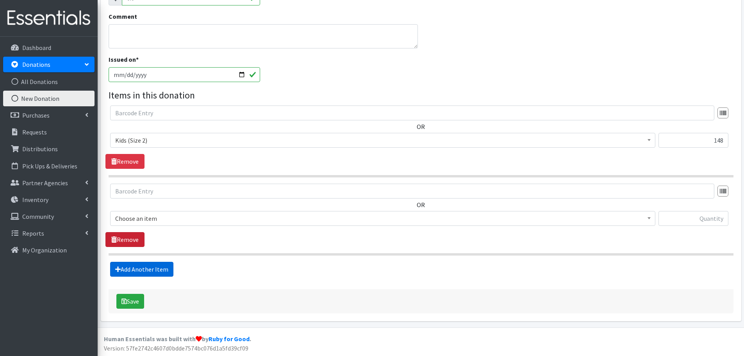
scroll to position [182, 0]
click at [144, 221] on span "Choose an item" at bounding box center [382, 217] width 535 height 11
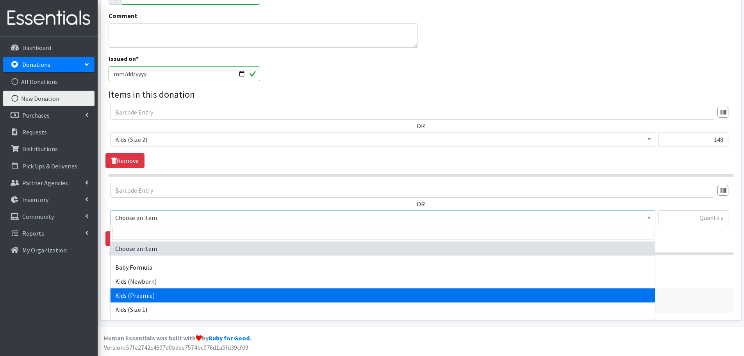
scroll to position [39, 0]
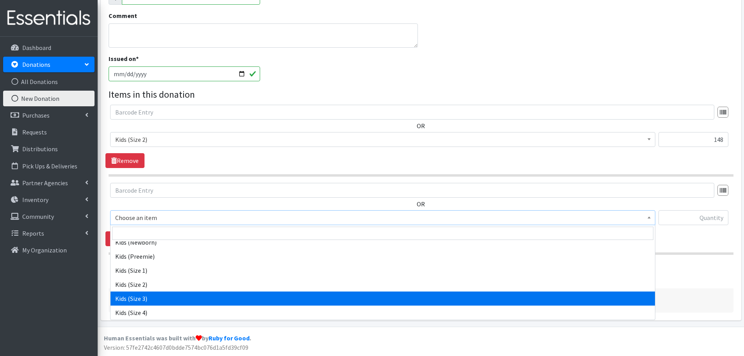
select select "442"
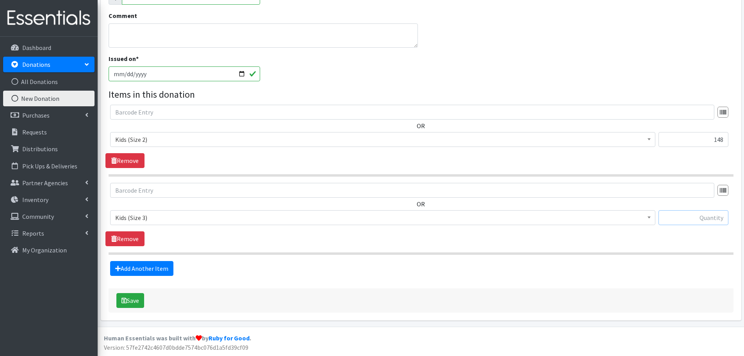
click at [676, 217] on input "text" at bounding box center [694, 217] width 70 height 15
type input "204"
click at [153, 272] on link "Add Another Item" at bounding box center [141, 268] width 63 height 15
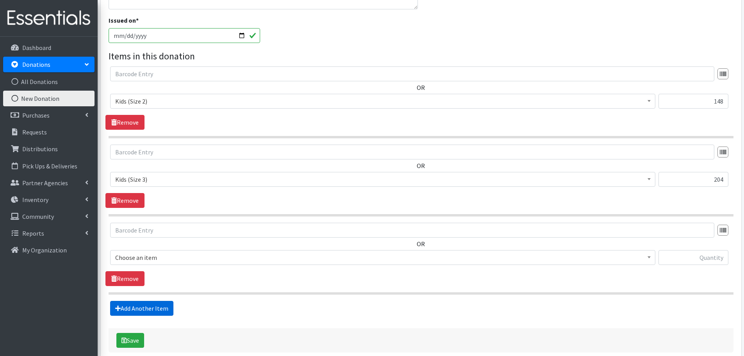
scroll to position [260, 0]
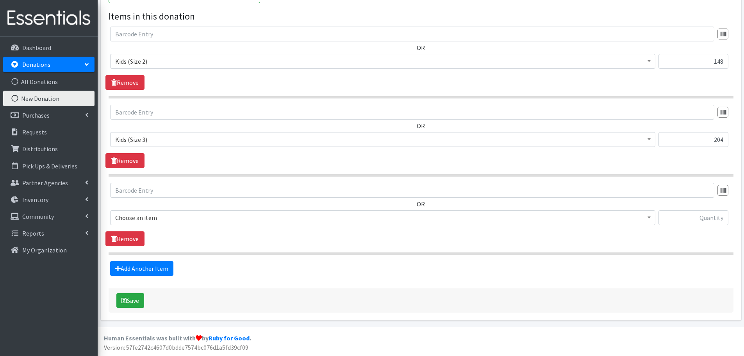
click at [132, 220] on span "Choose an item" at bounding box center [382, 217] width 535 height 11
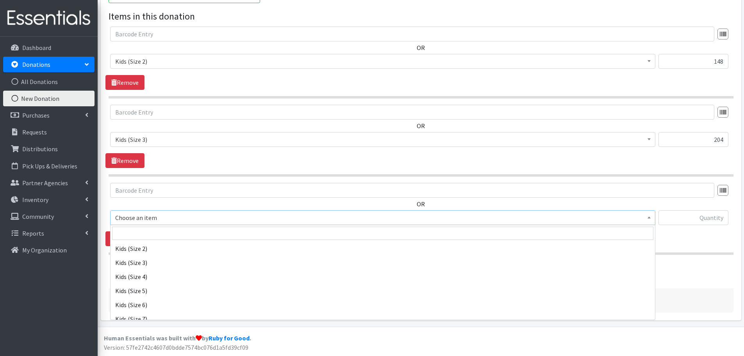
scroll to position [78, 0]
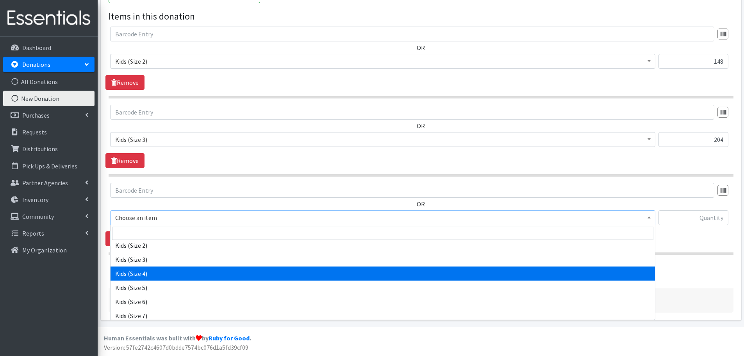
select select "459"
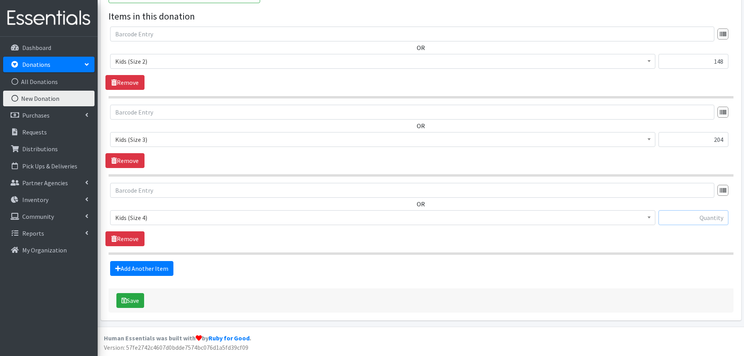
click at [698, 220] on input "text" at bounding box center [694, 217] width 70 height 15
type input "116"
click at [134, 271] on link "Add Another Item" at bounding box center [141, 268] width 63 height 15
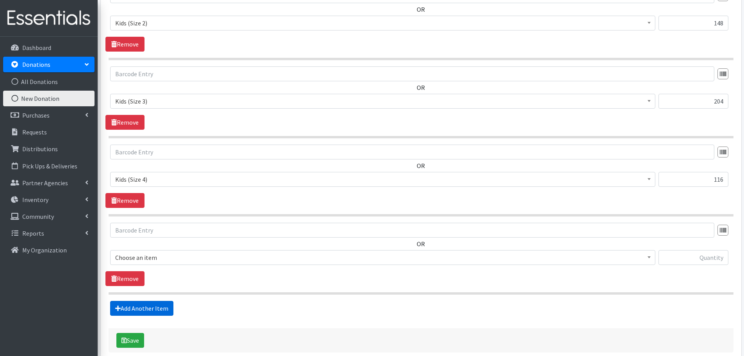
scroll to position [338, 0]
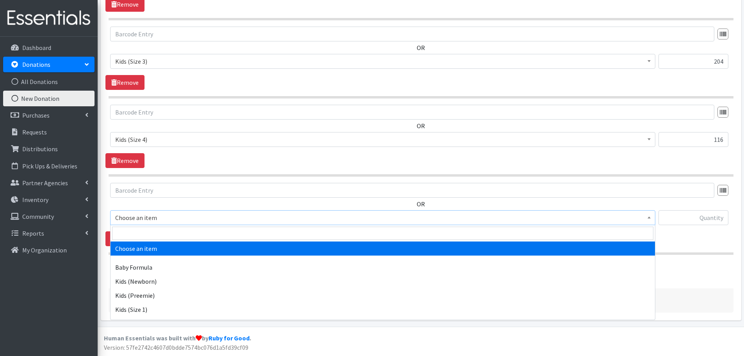
click at [145, 220] on span "Choose an item" at bounding box center [382, 217] width 535 height 11
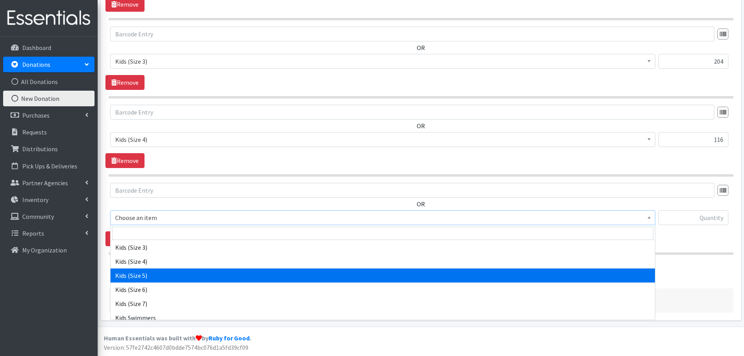
scroll to position [117, 0]
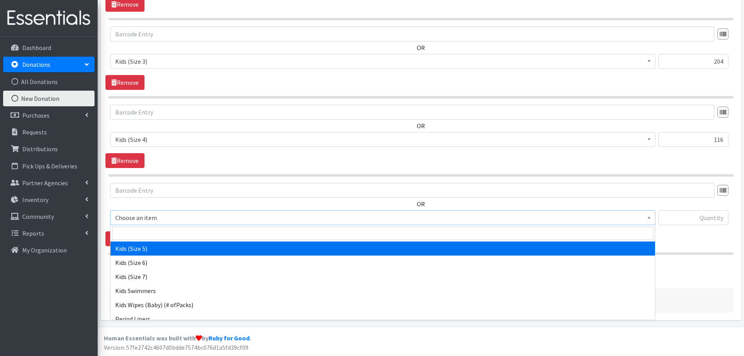
select select "460"
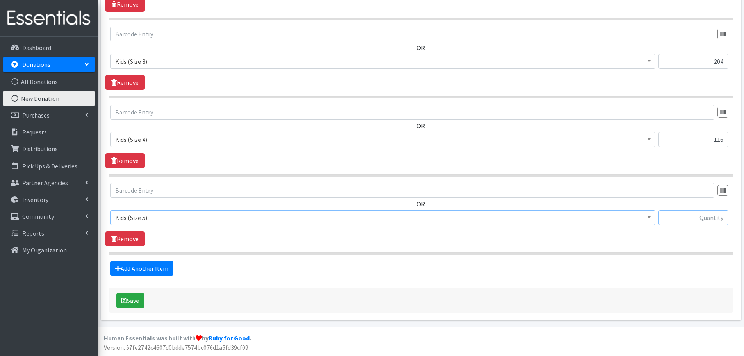
click at [702, 215] on input "text" at bounding box center [694, 217] width 70 height 15
type input "100"
click at [136, 267] on link "Add Another Item" at bounding box center [141, 268] width 63 height 15
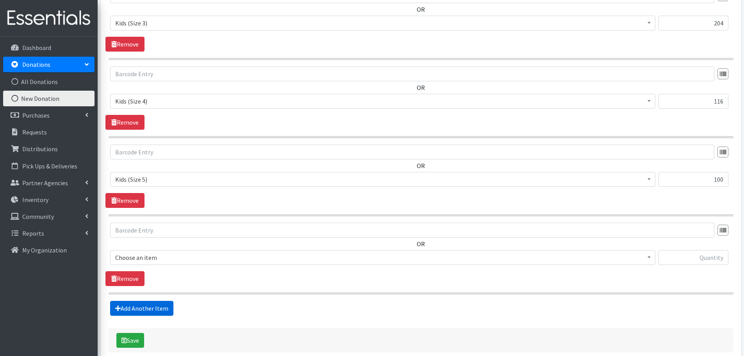
scroll to position [417, 0]
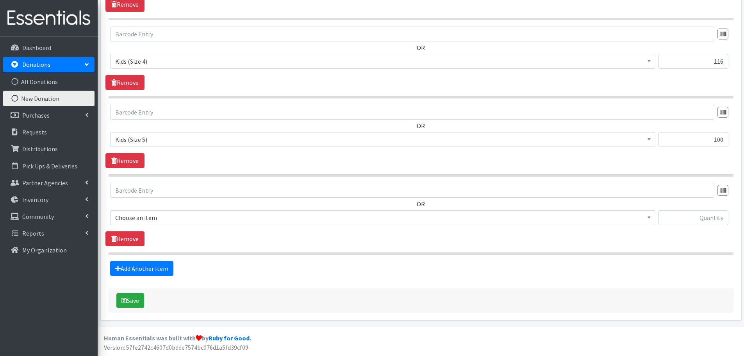
click at [132, 218] on span "Choose an item" at bounding box center [382, 217] width 535 height 11
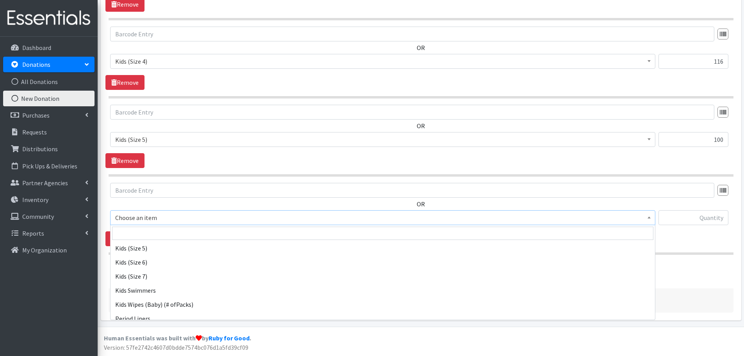
scroll to position [117, 0]
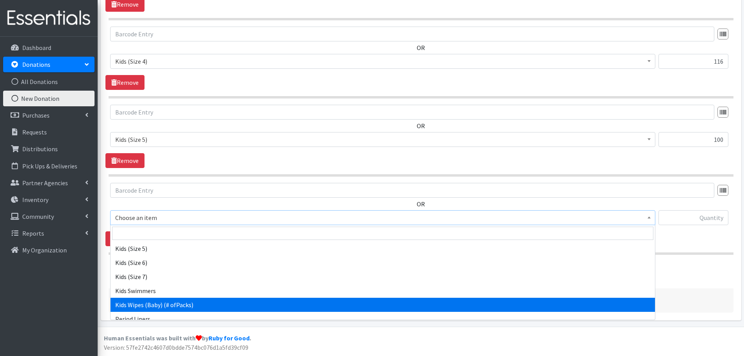
select select "434"
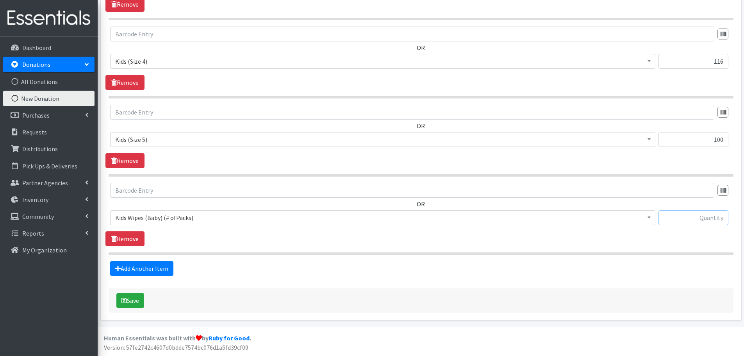
click at [687, 217] on input "text" at bounding box center [694, 217] width 70 height 15
type input "30"
click at [137, 270] on link "Add Another Item" at bounding box center [141, 268] width 63 height 15
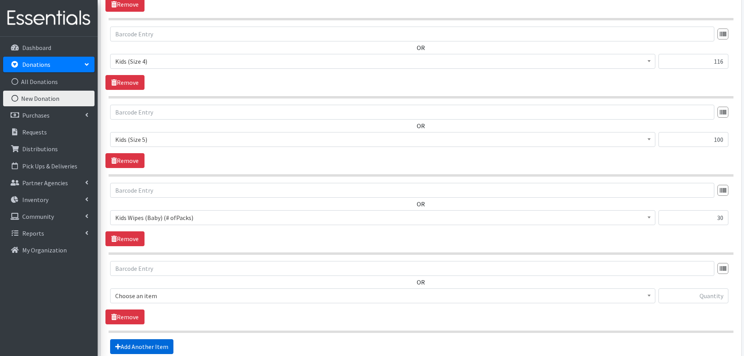
scroll to position [495, 0]
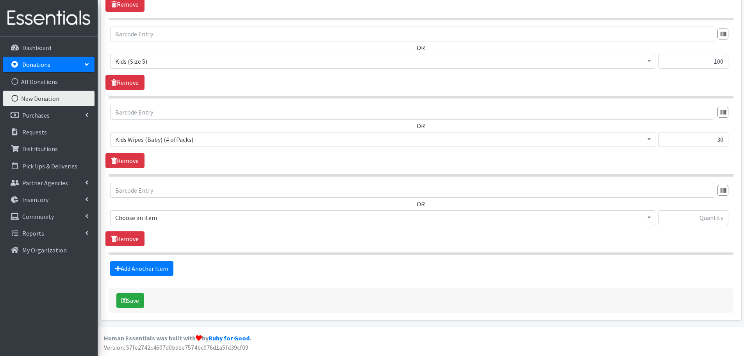
click at [132, 218] on span "Choose an item" at bounding box center [382, 217] width 535 height 11
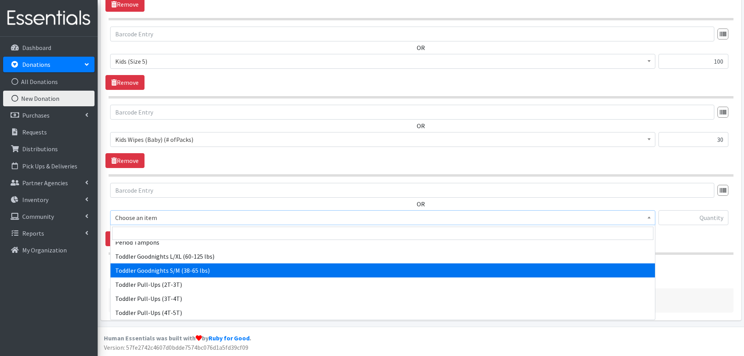
scroll to position [183, 0]
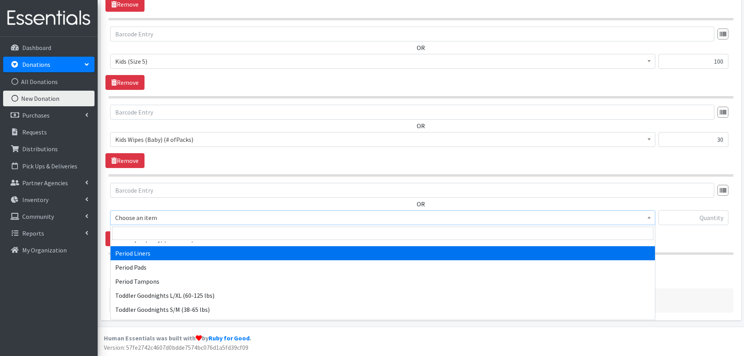
select select "1535"
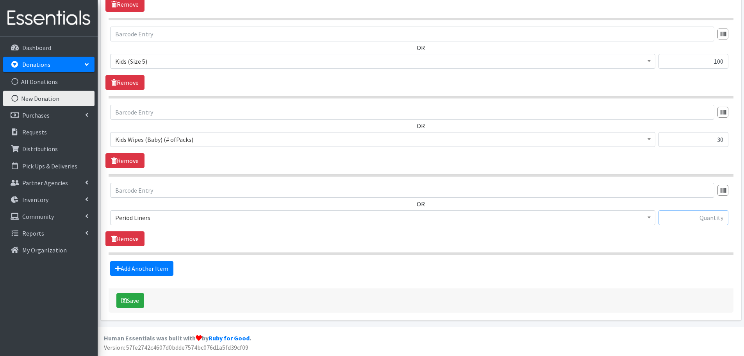
click at [688, 216] on input "text" at bounding box center [694, 217] width 70 height 15
type input "34"
click at [143, 270] on link "Add Another Item" at bounding box center [141, 268] width 63 height 15
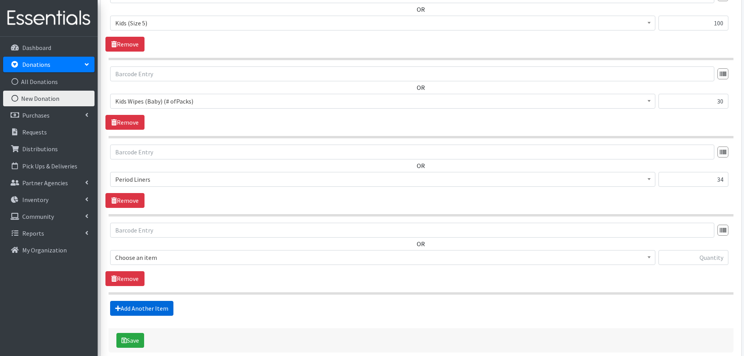
scroll to position [573, 0]
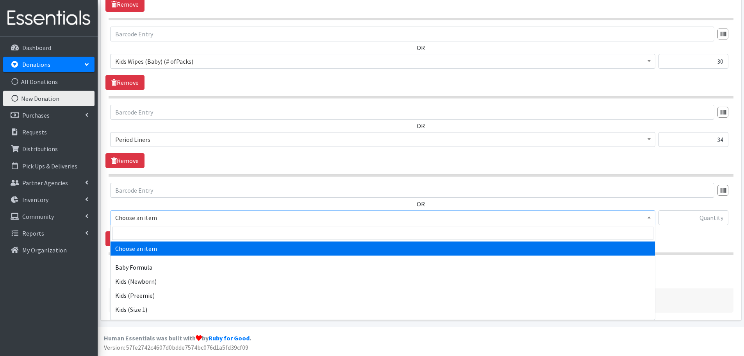
click at [128, 216] on span "Choose an item" at bounding box center [382, 217] width 535 height 11
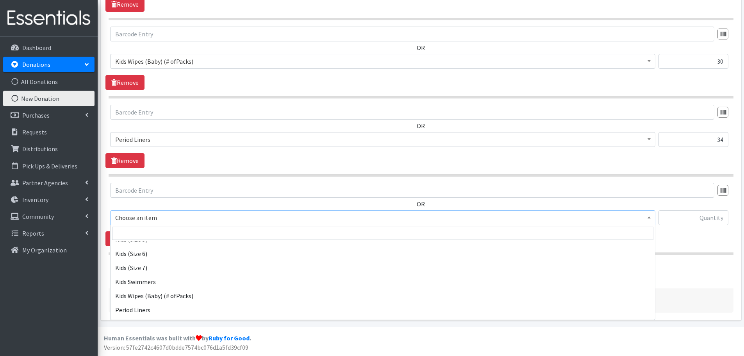
scroll to position [156, 0]
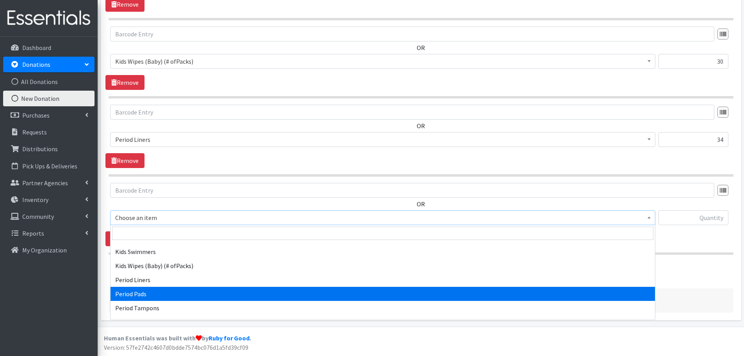
select select "1534"
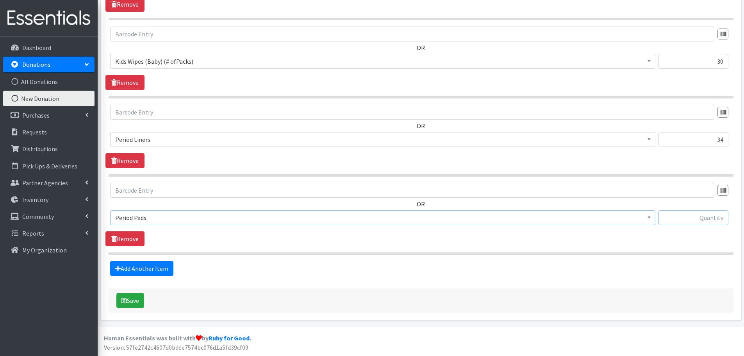
click at [682, 221] on input "text" at bounding box center [694, 217] width 70 height 15
type input "228"
click at [120, 265] on link "Add Another Item" at bounding box center [141, 268] width 63 height 15
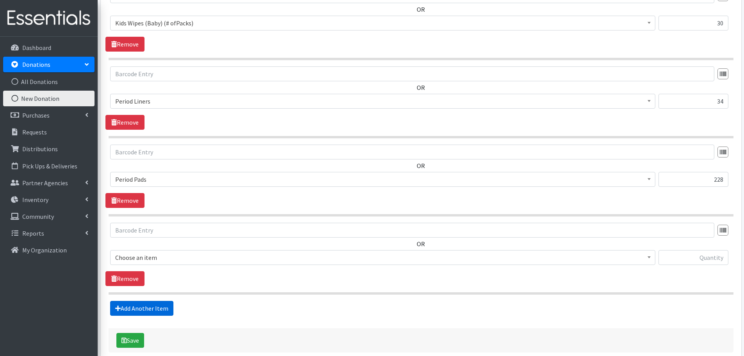
scroll to position [651, 0]
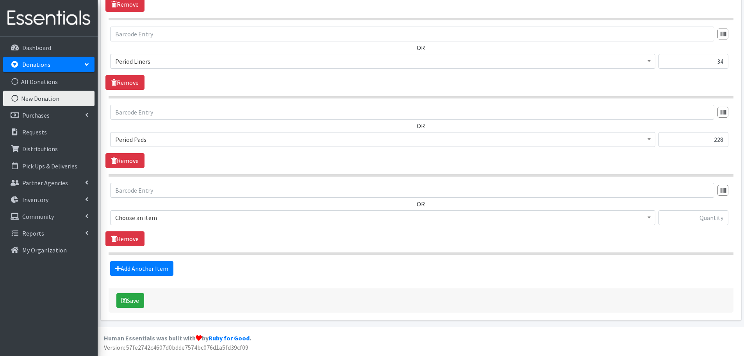
click at [128, 222] on span "Choose an item" at bounding box center [382, 217] width 535 height 11
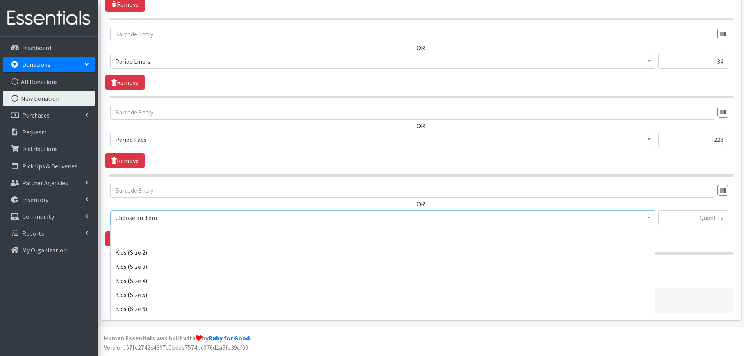
scroll to position [156, 0]
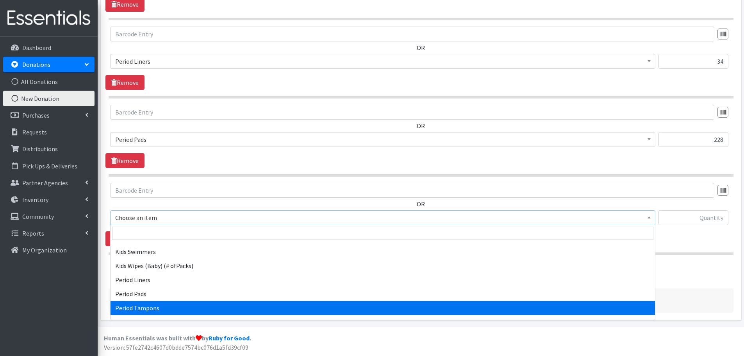
select select "1536"
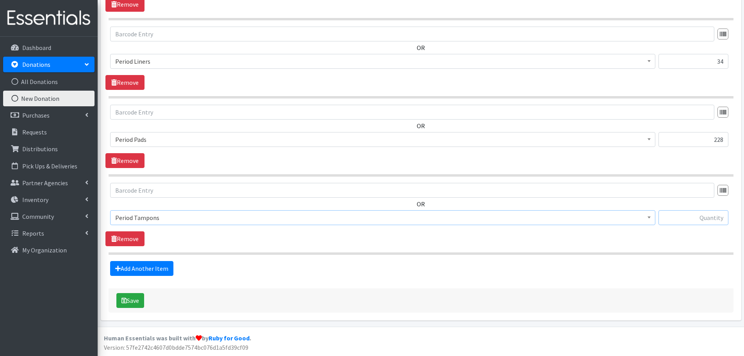
click at [694, 219] on input "text" at bounding box center [694, 217] width 70 height 15
type input "36"
click at [140, 301] on button "Save" at bounding box center [130, 300] width 28 height 15
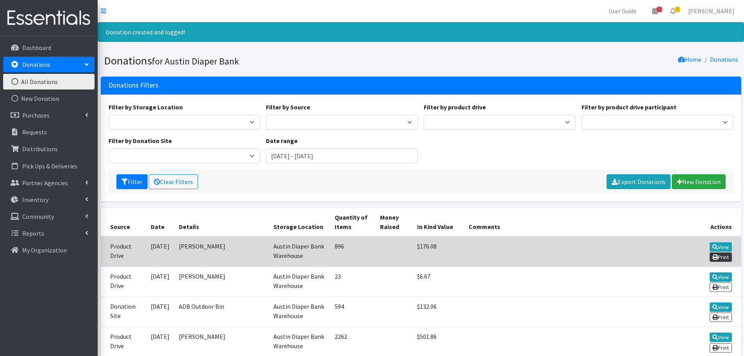
click at [728, 254] on link "Print" at bounding box center [721, 256] width 22 height 9
